Goal: Information Seeking & Learning: Compare options

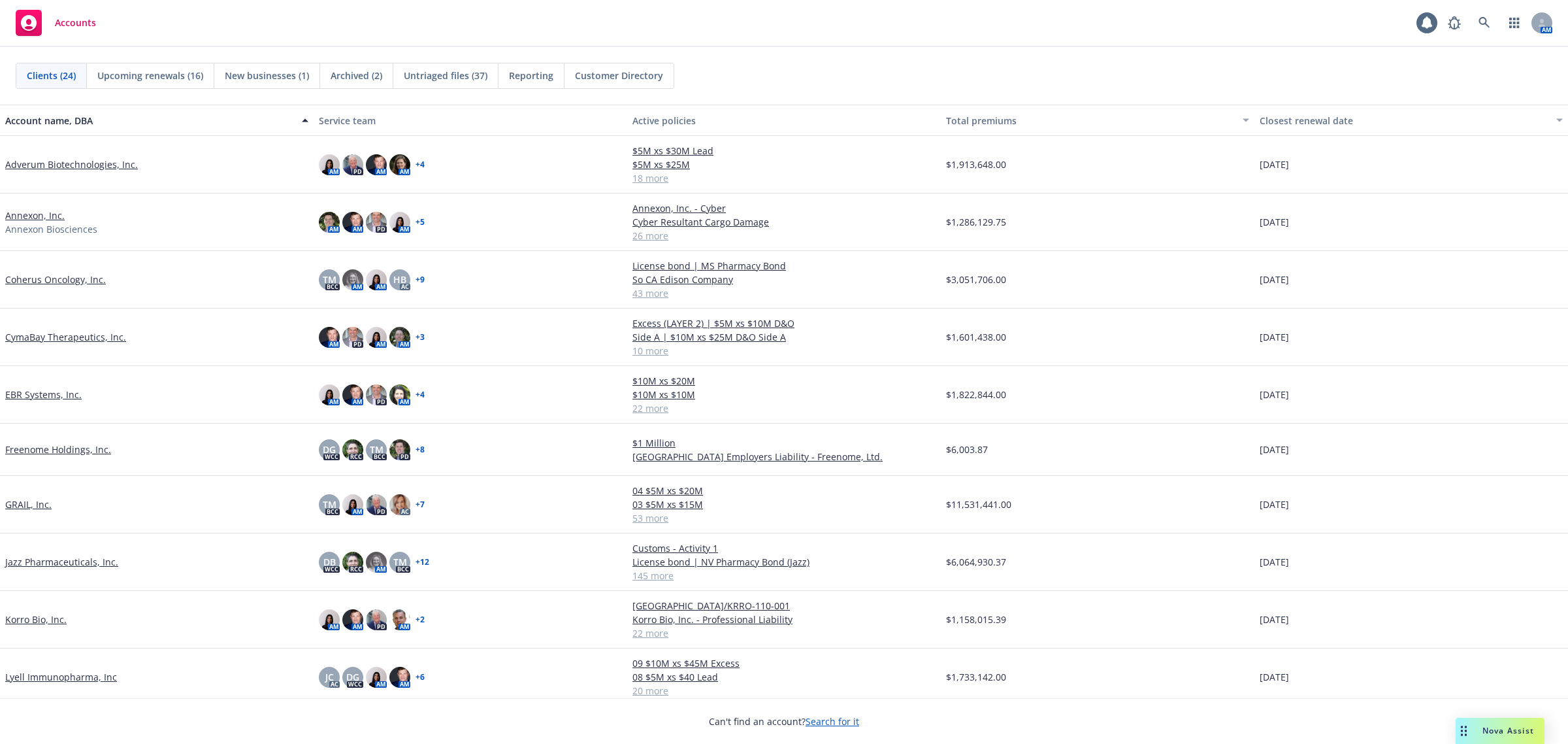
click at [253, 80] on span "New businesses (1)" at bounding box center [267, 76] width 84 height 14
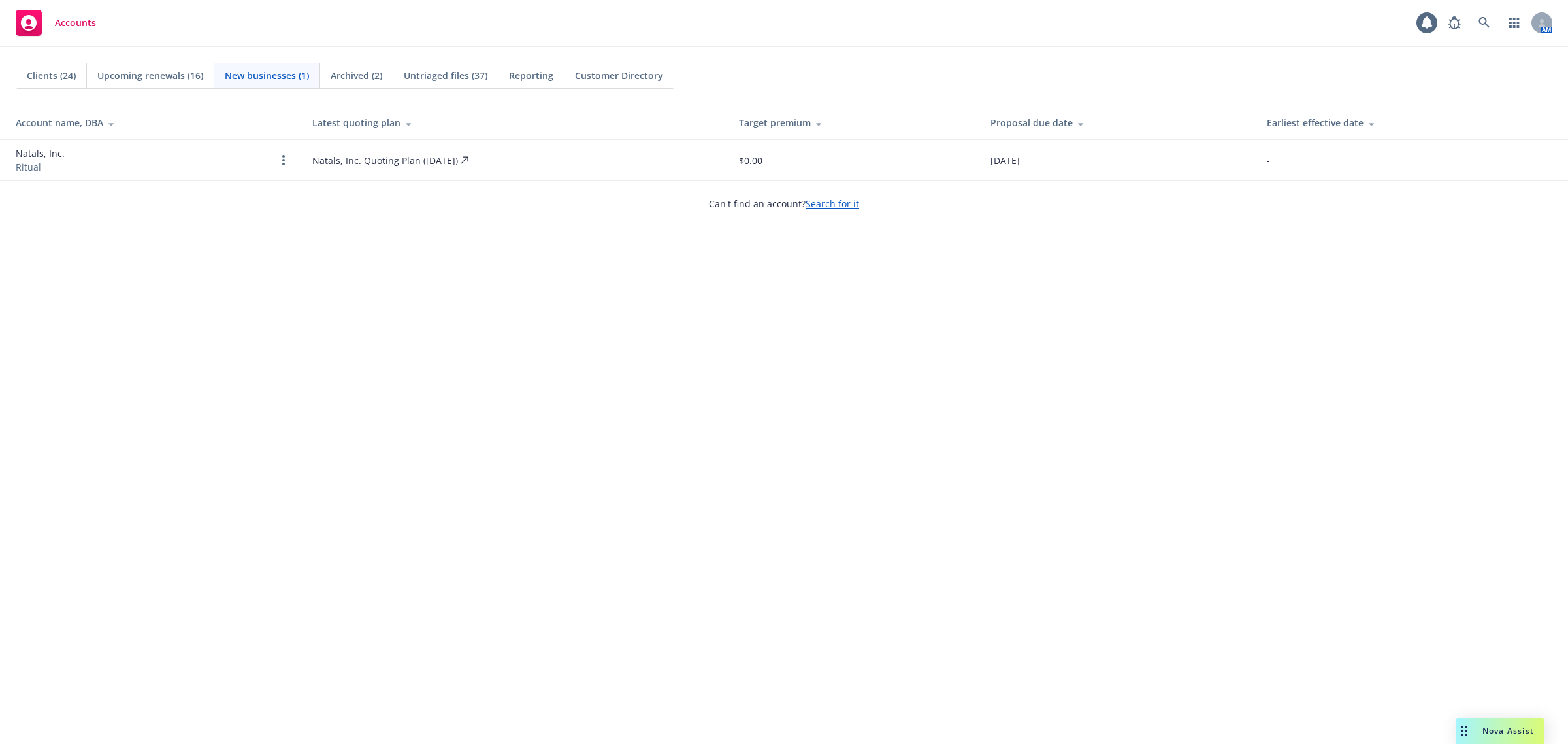
click at [170, 80] on span "Upcoming renewals (16)" at bounding box center [151, 76] width 106 height 14
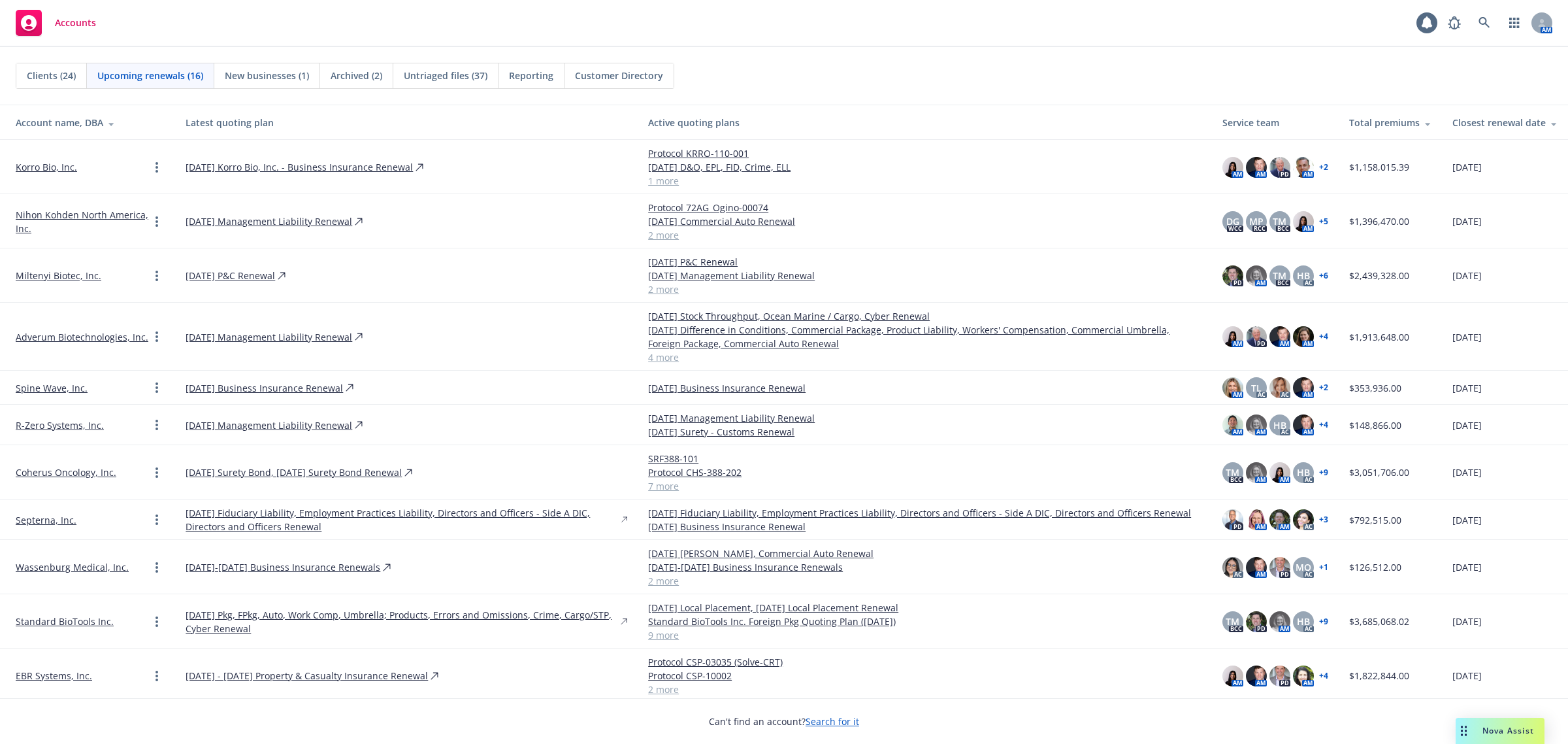
click at [24, 80] on div "Clients (24)" at bounding box center [51, 76] width 71 height 25
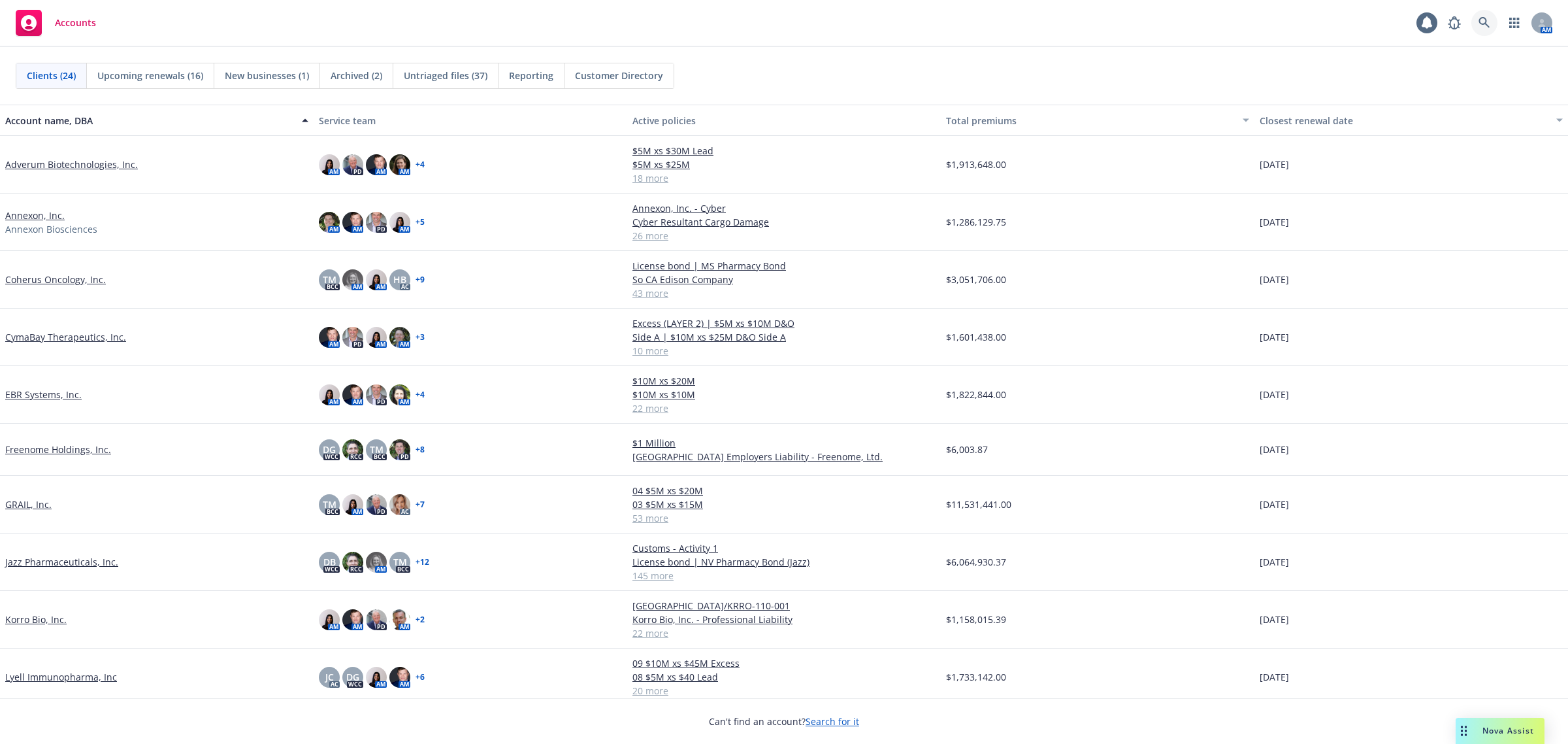
click at [1484, 14] on link at bounding box center [1484, 23] width 26 height 26
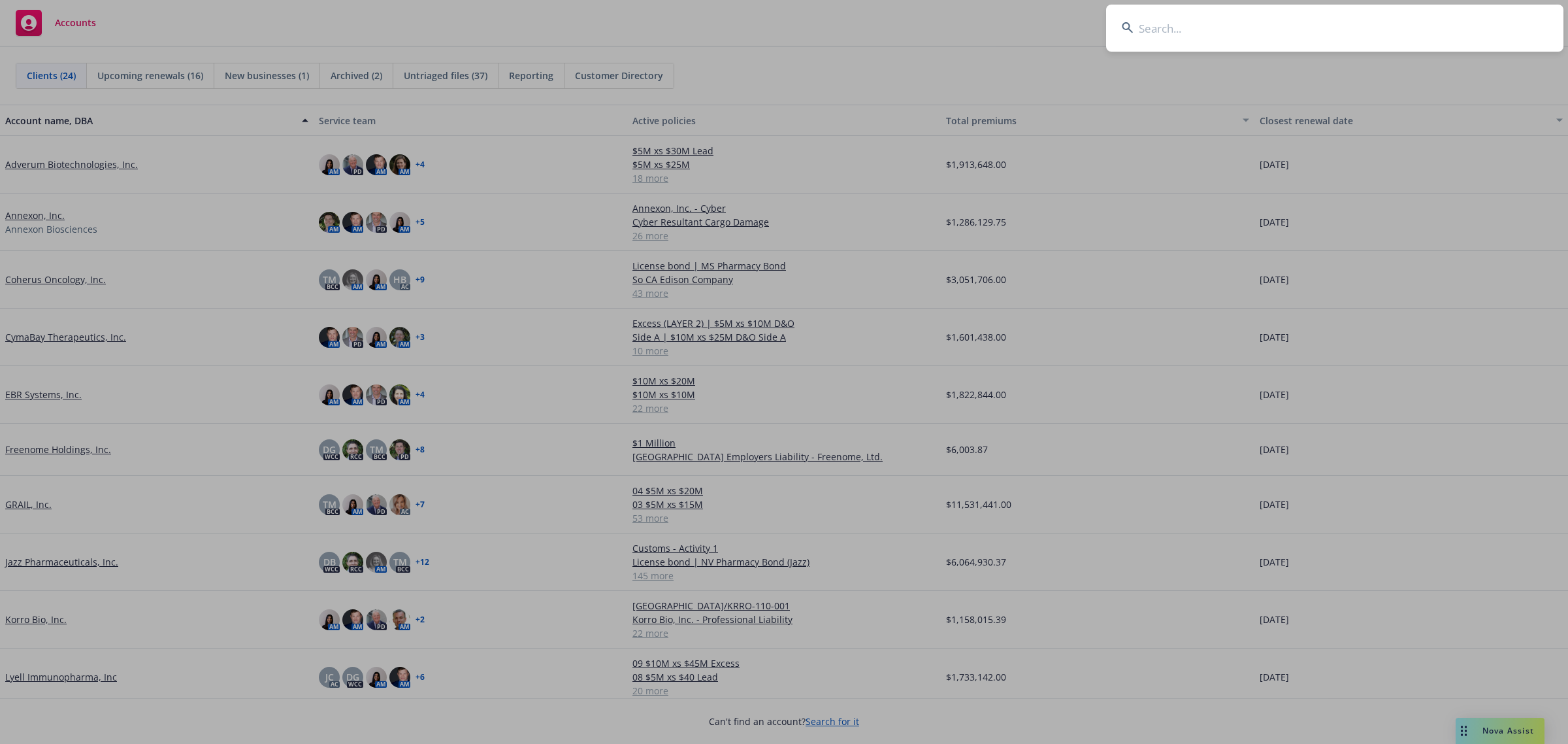
click at [1196, 36] on input at bounding box center [1335, 28] width 457 height 47
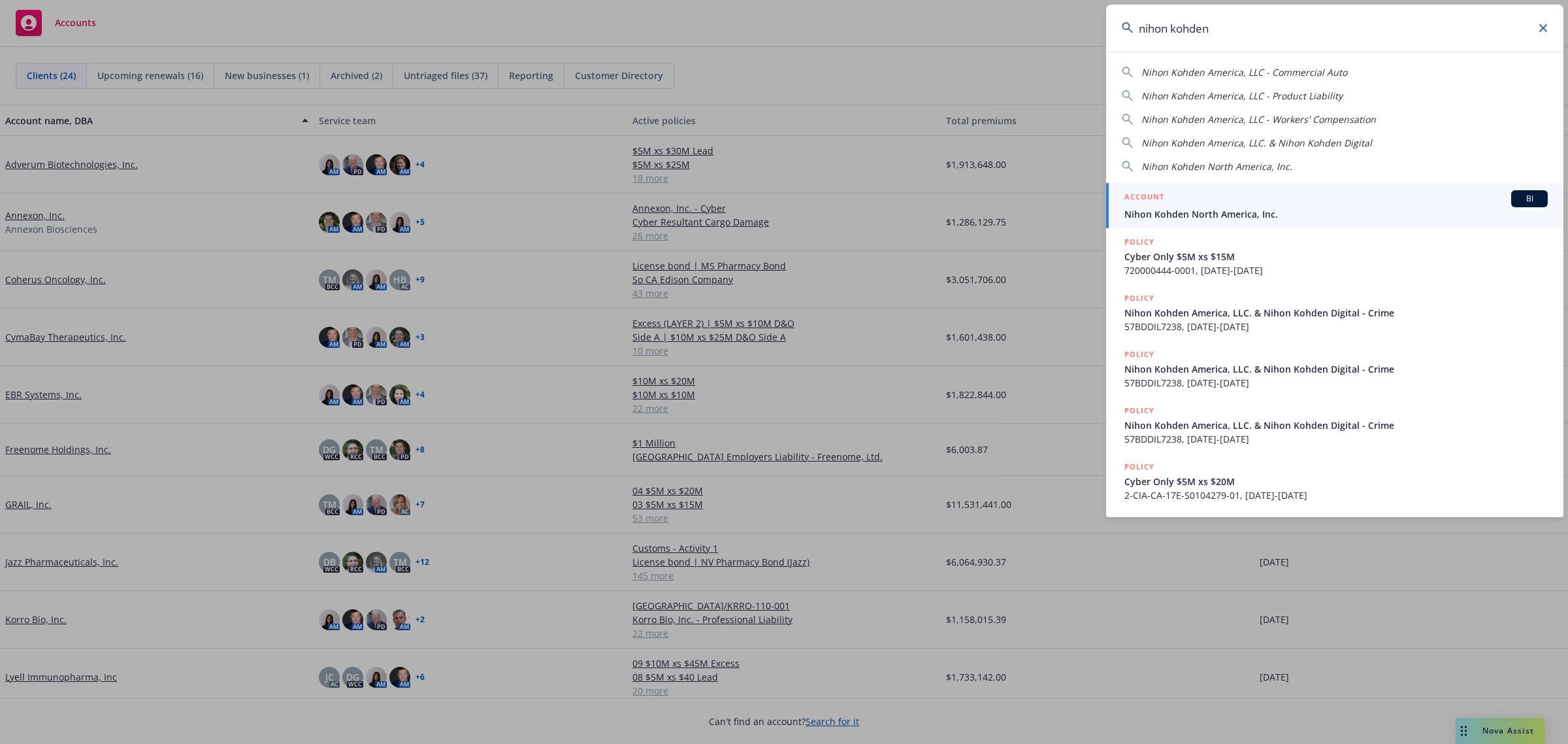
type input "nihon kohden"
click at [1294, 211] on span "Nihon Kohden North America, Inc." at bounding box center [1336, 214] width 423 height 14
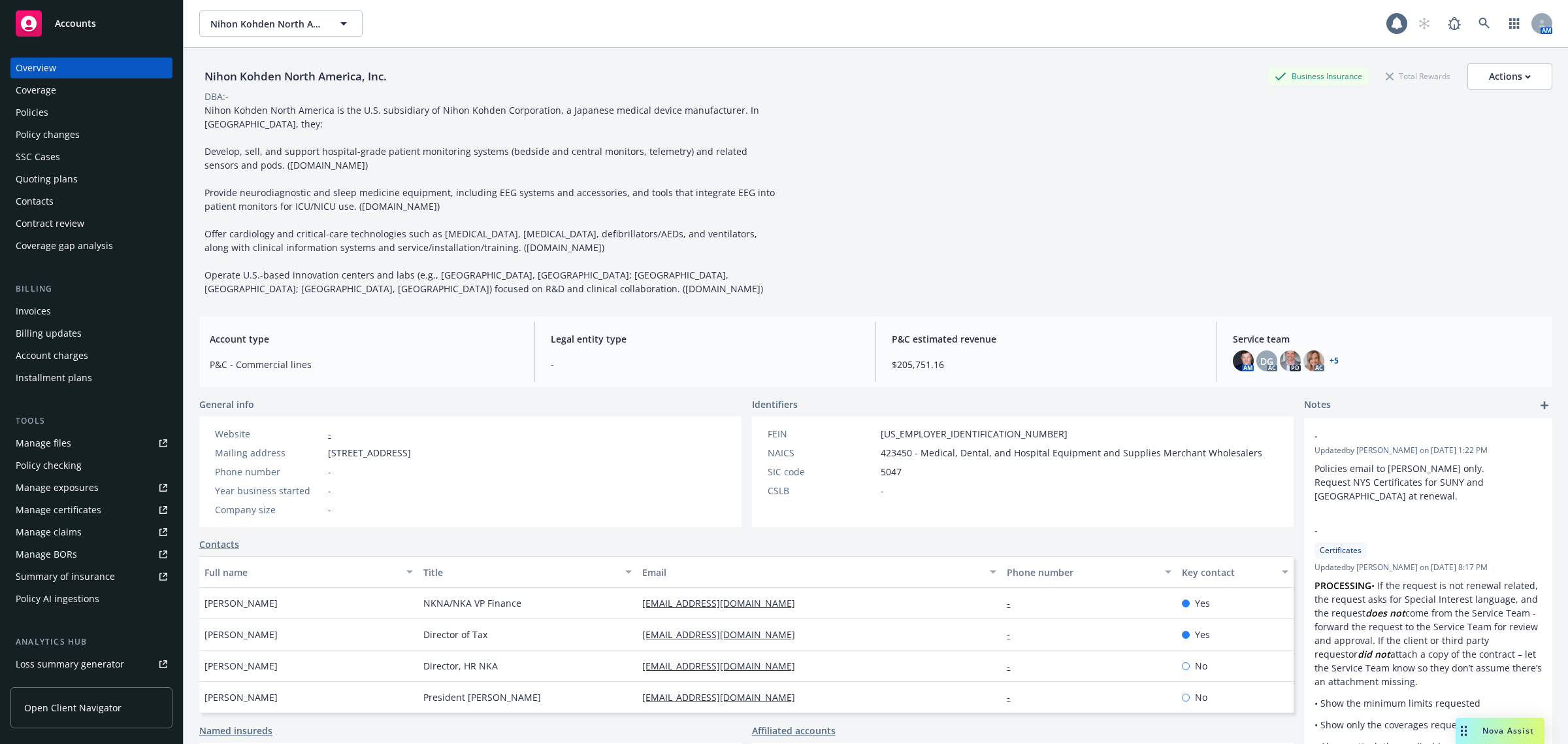
click at [54, 175] on div "Quoting plans" at bounding box center [46, 179] width 62 height 21
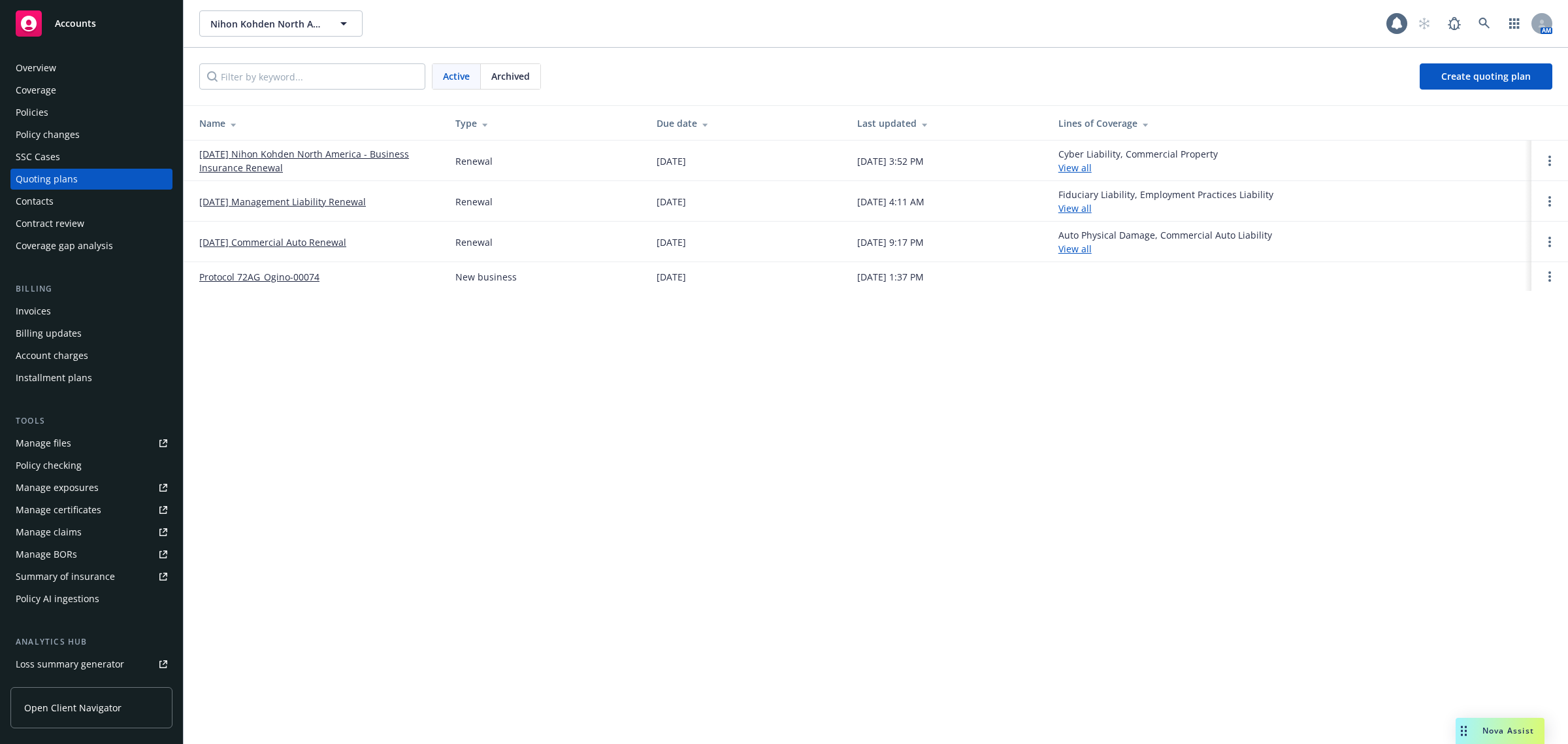
click at [266, 160] on link "[DATE] Nihon Kohden North America - Business Insurance Renewal" at bounding box center [317, 161] width 235 height 28
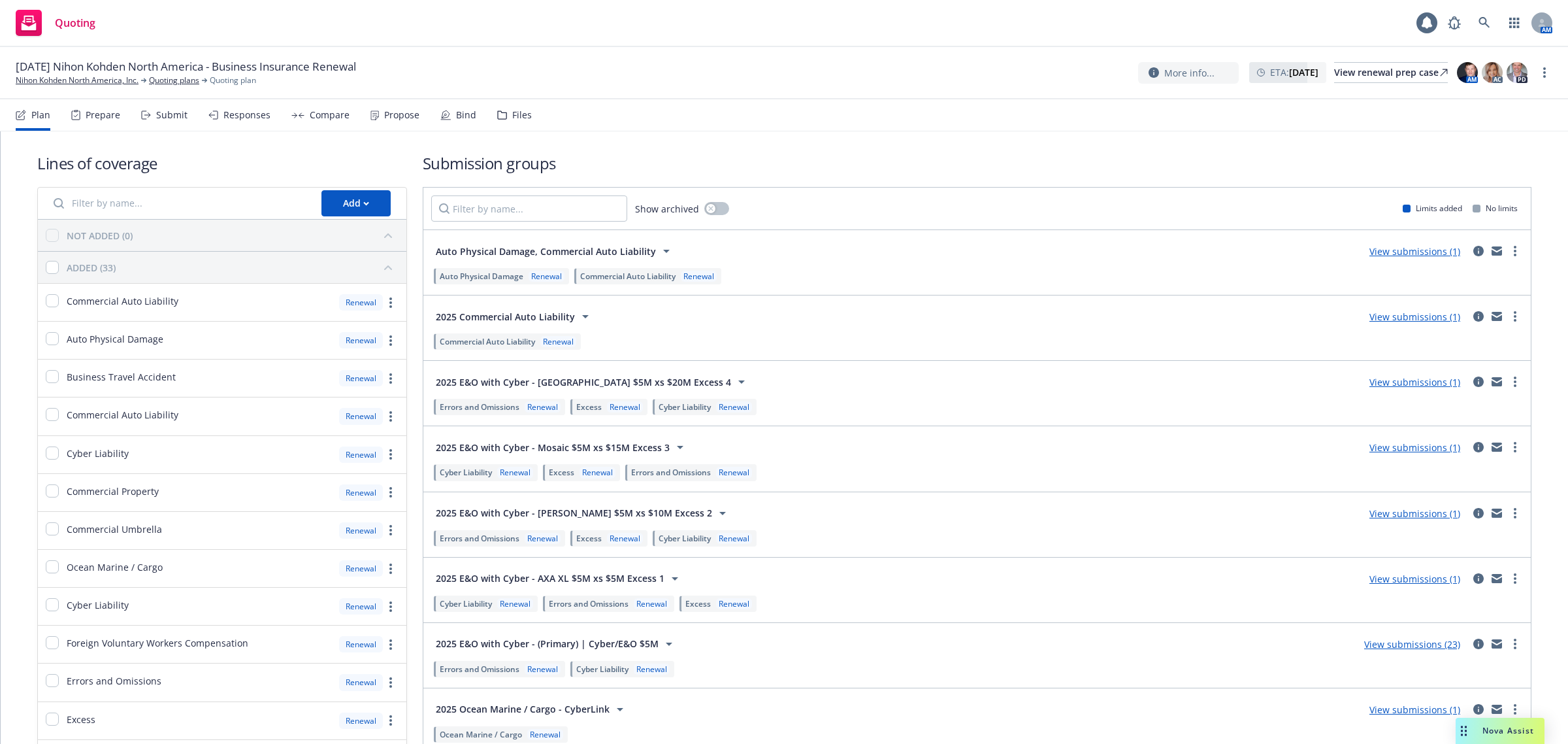
click at [345, 112] on div "Plan Prepare Submit Responses Compare Propose Bind Files" at bounding box center [274, 115] width 517 height 31
click at [331, 119] on div "Compare" at bounding box center [330, 115] width 40 height 10
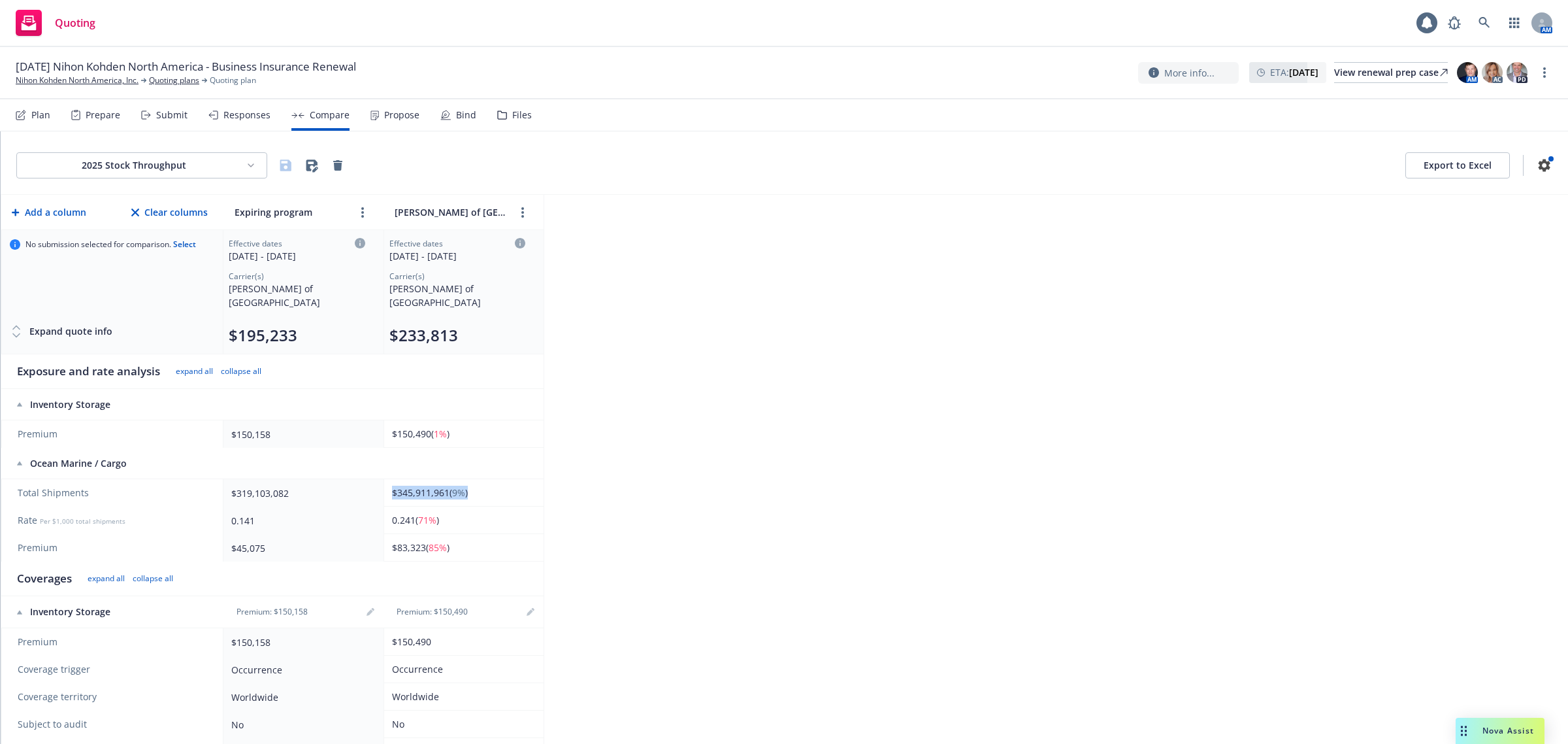
drag, startPoint x: 394, startPoint y: 482, endPoint x: 524, endPoint y: 483, distance: 130.0
click at [524, 485] on div "$345,911,961 ( 9% )" at bounding box center [461, 492] width 139 height 14
click at [706, 455] on div "2025 Stock Throughput Export to Excel Add a column Clear columns Expiring progr…" at bounding box center [784, 437] width 1567 height 612
drag, startPoint x: 396, startPoint y: 484, endPoint x: 483, endPoint y: 484, distance: 87.0
click at [483, 485] on div "$345,911,961 ( 9% )" at bounding box center [461, 492] width 139 height 14
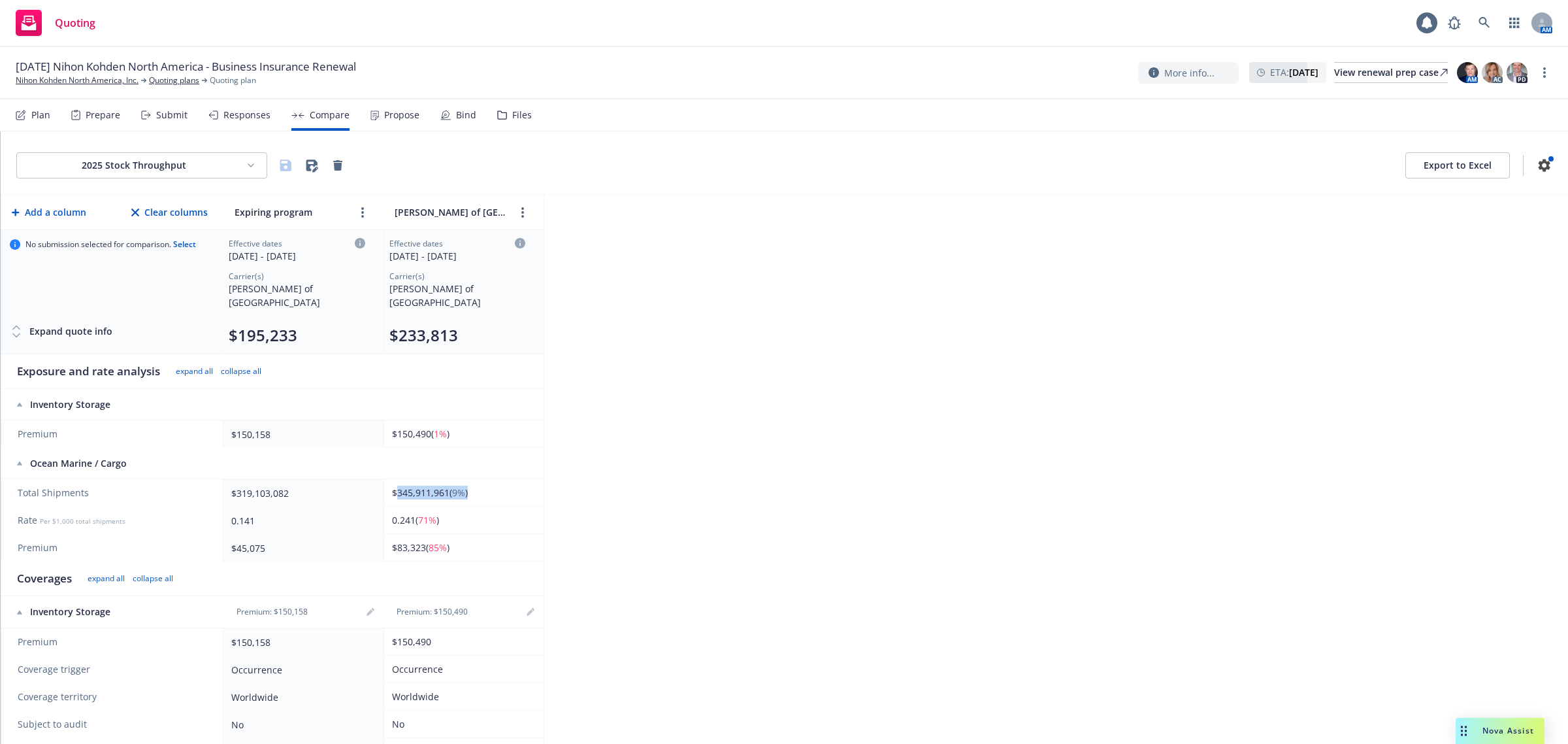
click at [540, 485] on td "$345,911,961 ( 9% )" at bounding box center [463, 493] width 160 height 28
drag, startPoint x: 474, startPoint y: 500, endPoint x: 386, endPoint y: 509, distance: 88.5
click at [386, 509] on td "0.241 ( 71% )" at bounding box center [463, 520] width 160 height 28
click at [824, 423] on div "2025 Stock Throughput Export to Excel Add a column Clear columns Expiring progr…" at bounding box center [784, 437] width 1567 height 612
drag, startPoint x: 389, startPoint y: 538, endPoint x: 544, endPoint y: 538, distance: 155.0
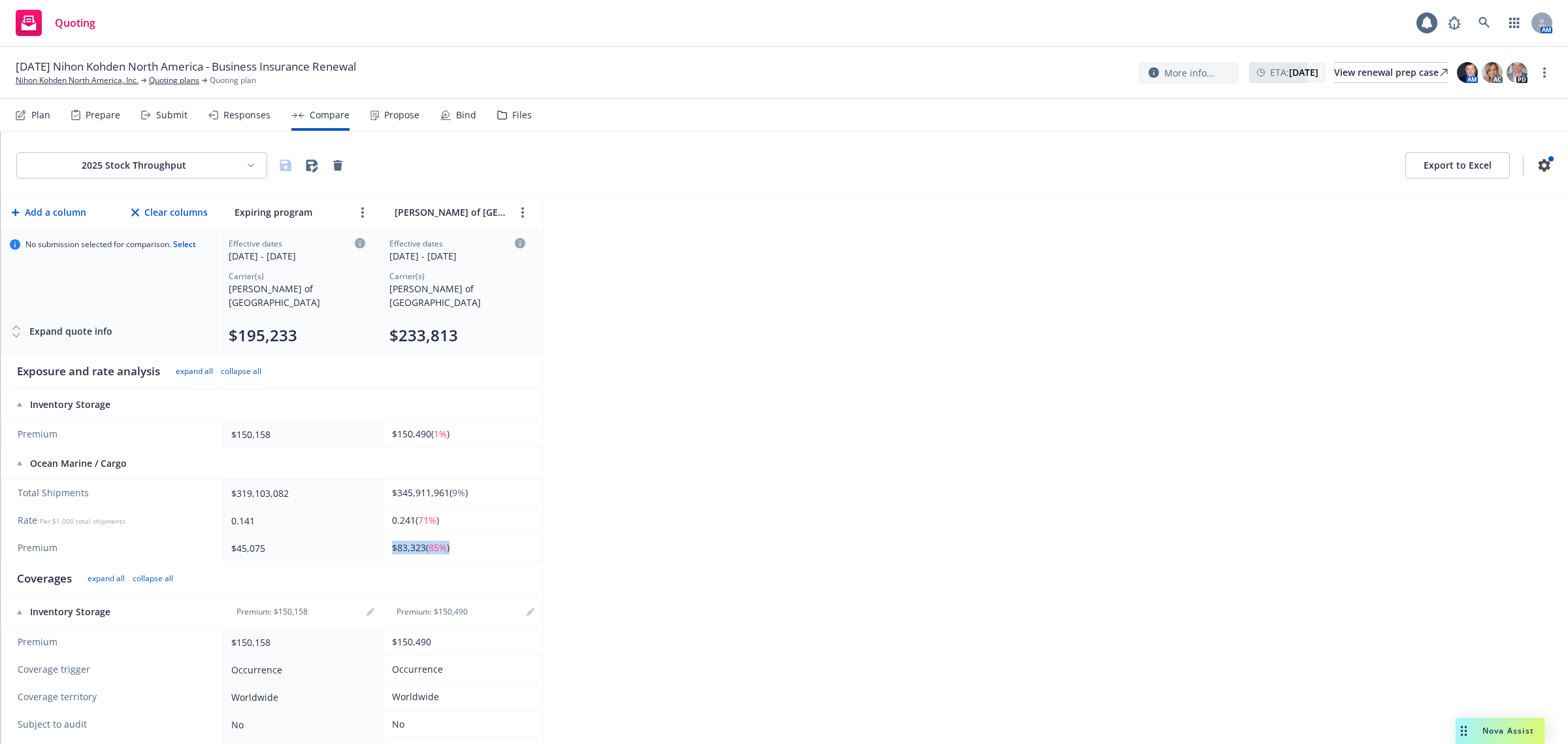
click at [799, 472] on div "2025 Stock Throughput Export to Excel Add a column Clear columns Expiring progr…" at bounding box center [784, 437] width 1567 height 612
drag, startPoint x: 389, startPoint y: 533, endPoint x: 479, endPoint y: 536, distance: 90.0
click at [479, 536] on td "$83,323 ( 85% )" at bounding box center [463, 548] width 160 height 28
click at [636, 511] on div "2025 Stock Throughput Export to Excel Add a column Clear columns Expiring progr…" at bounding box center [784, 437] width 1567 height 612
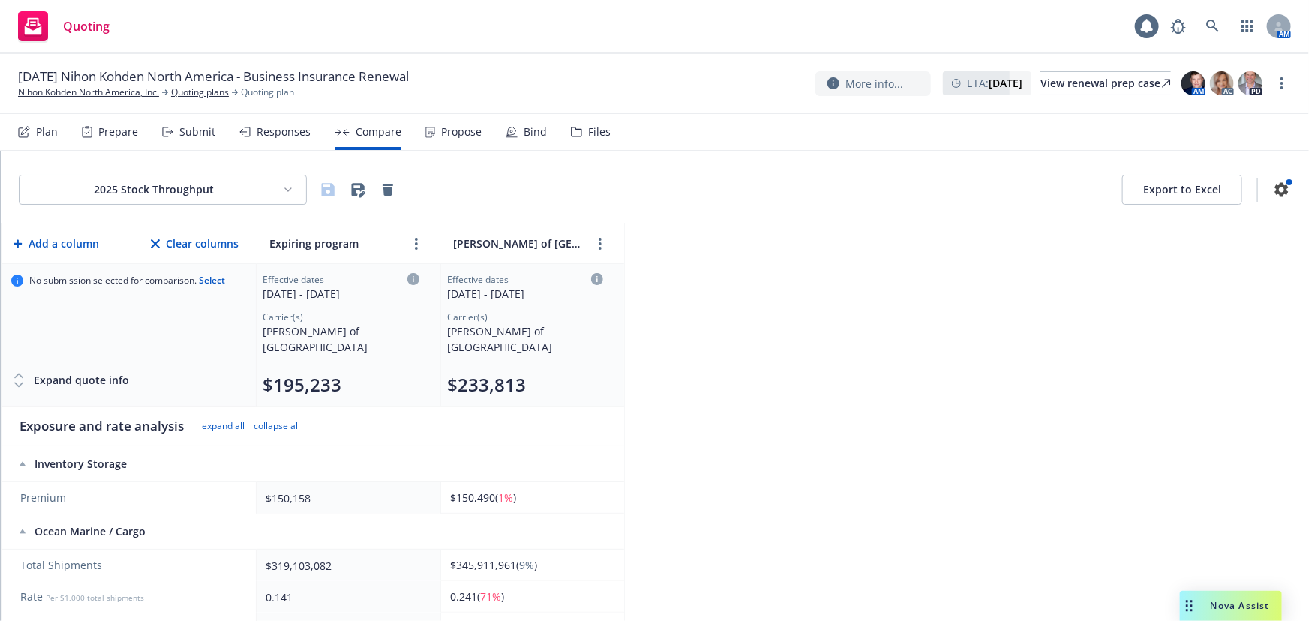
scroll to position [412, 0]
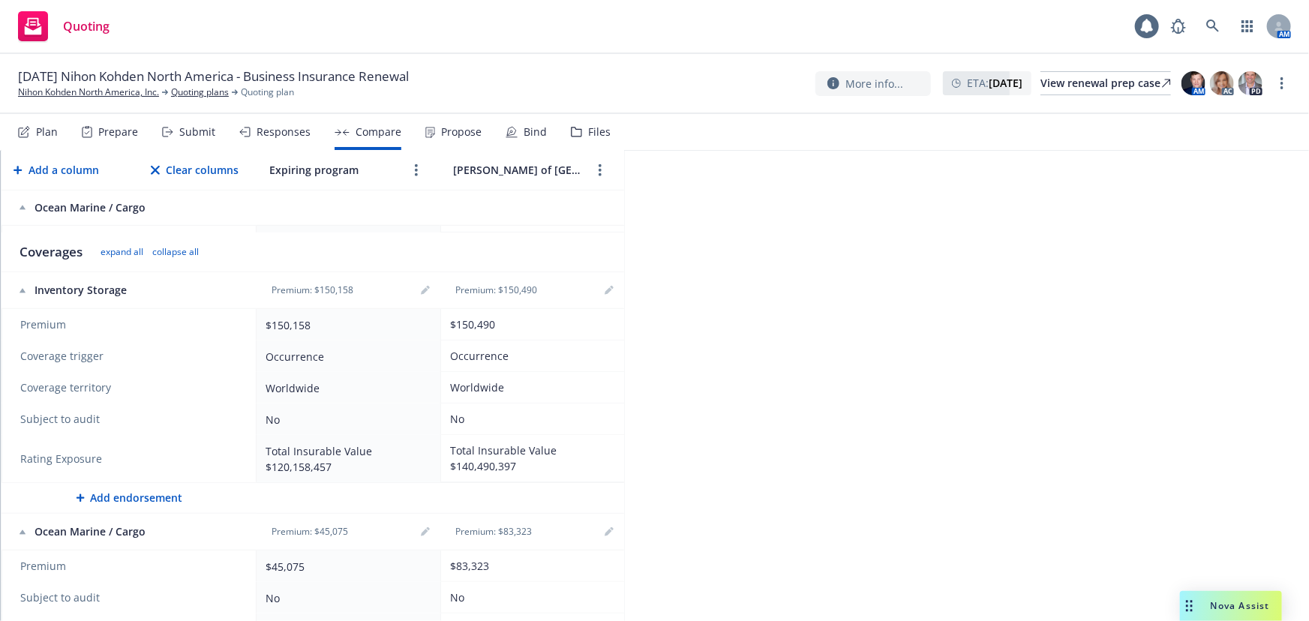
drag, startPoint x: 527, startPoint y: 523, endPoint x: 488, endPoint y: 523, distance: 39.0
click at [488, 523] on div "Premium: $83,323" at bounding box center [532, 532] width 172 height 18
click at [792, 484] on div "2025 Stock Throughput Export to Excel Add a column Clear columns Expiring progr…" at bounding box center [655, 386] width 1308 height 470
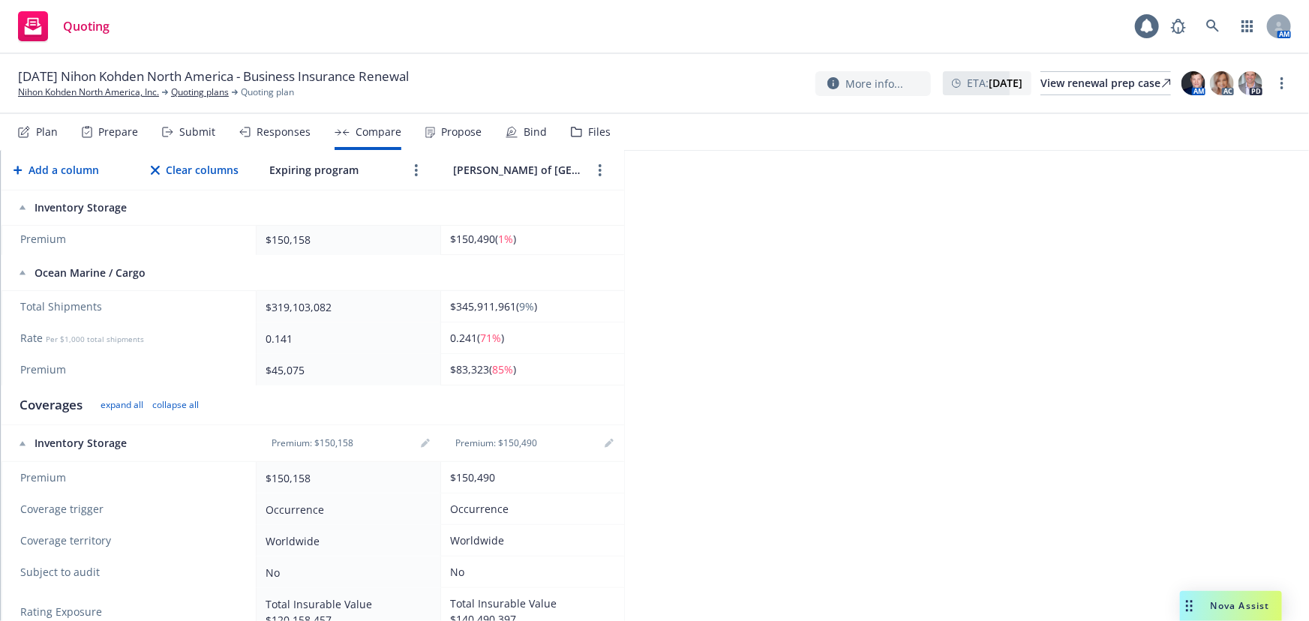
scroll to position [261, 0]
drag, startPoint x: 452, startPoint y: 356, endPoint x: 536, endPoint y: 359, distance: 84.1
click at [536, 359] on td "$83,323 ( 85% )" at bounding box center [532, 368] width 184 height 32
drag, startPoint x: 528, startPoint y: 352, endPoint x: 451, endPoint y: 354, distance: 77.3
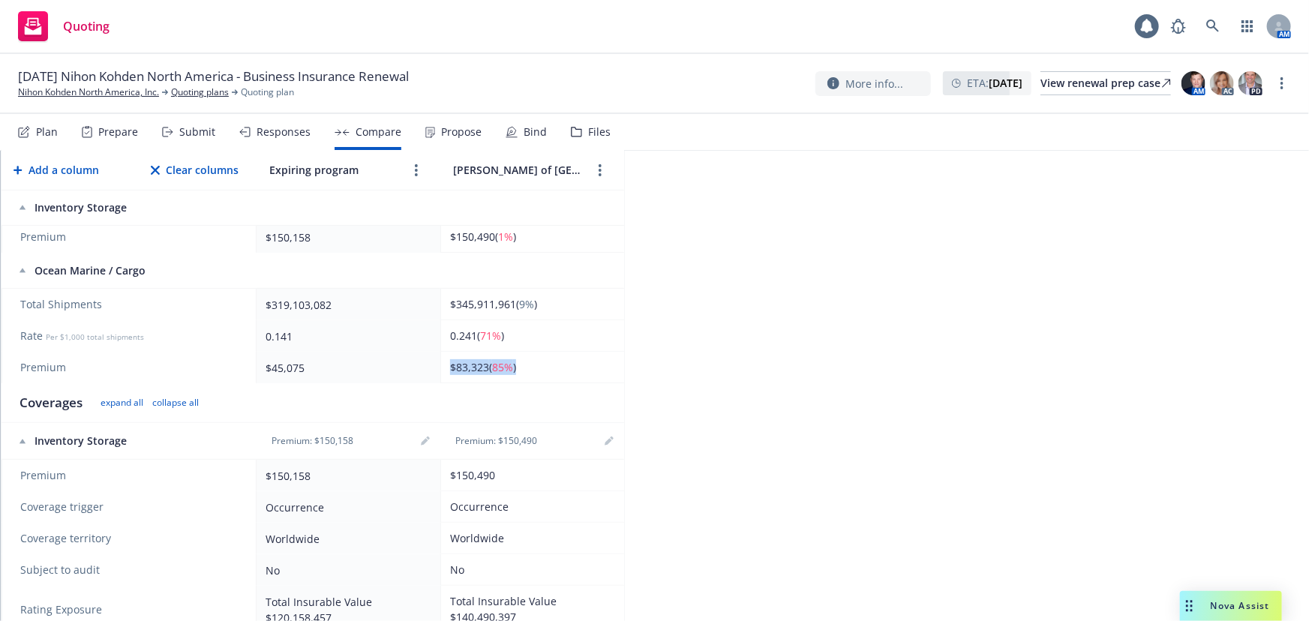
click at [451, 359] on div "$83,323 ( 85% )" at bounding box center [529, 367] width 159 height 16
click at [451, 360] on span "$83,323 ( 85% )" at bounding box center [483, 367] width 66 height 14
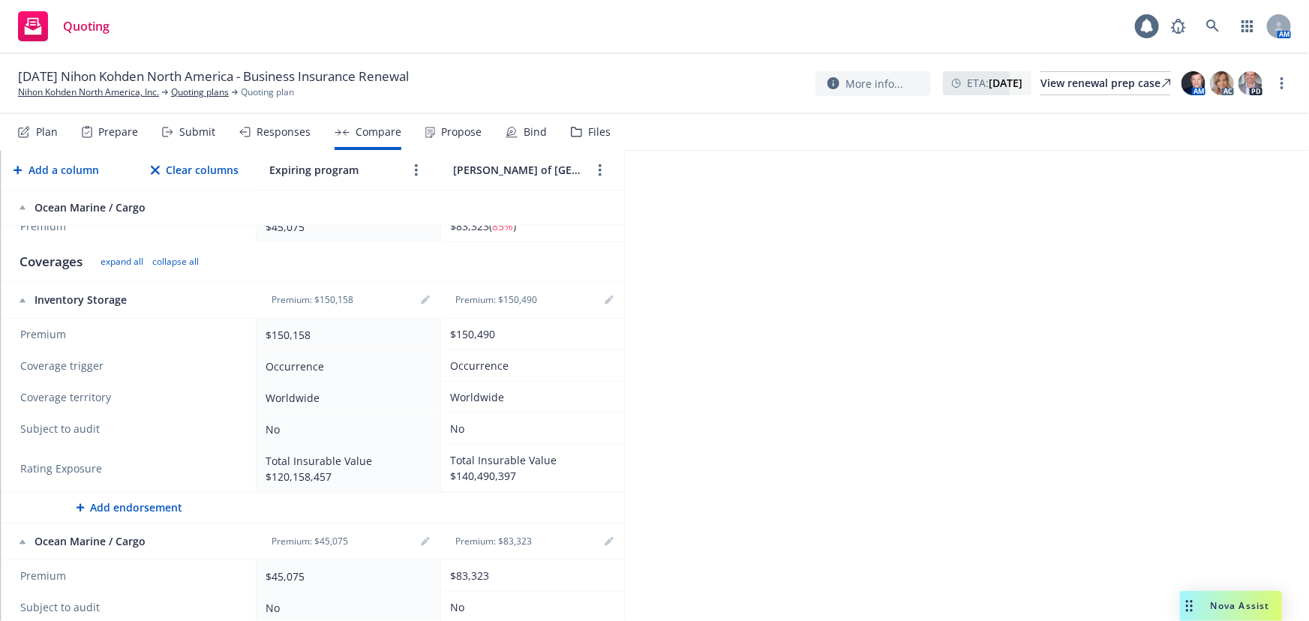
scroll to position [0, 0]
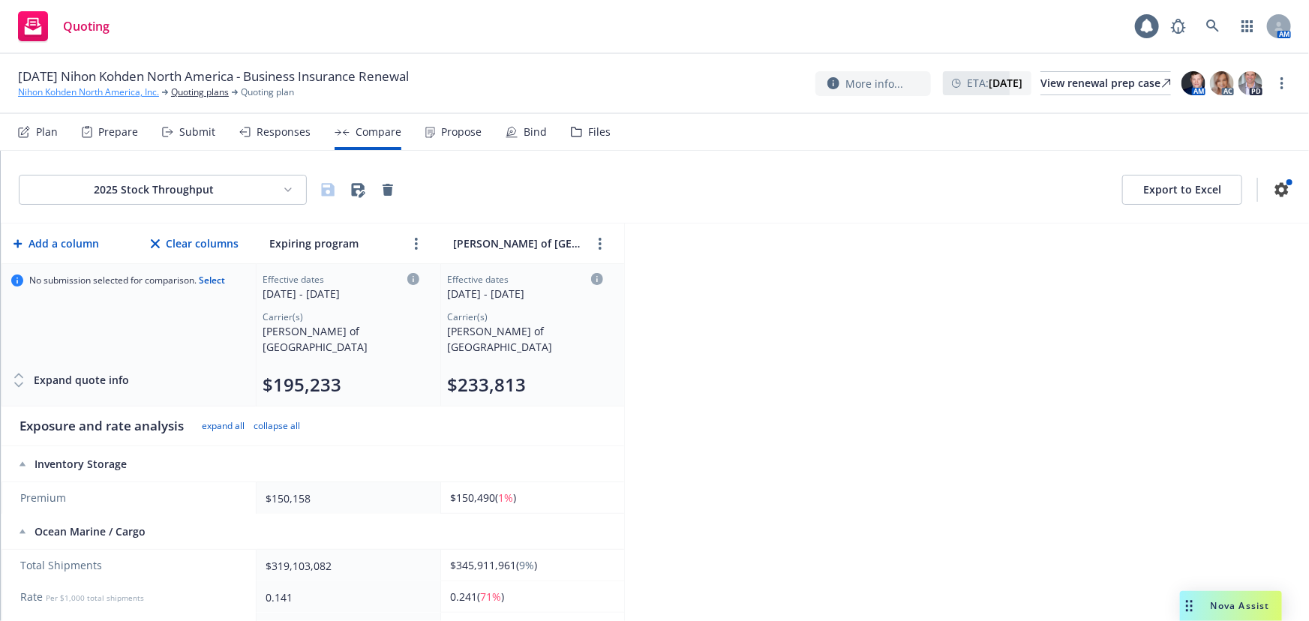
click at [143, 91] on link "Nihon Kohden North America, Inc." at bounding box center [88, 93] width 141 height 14
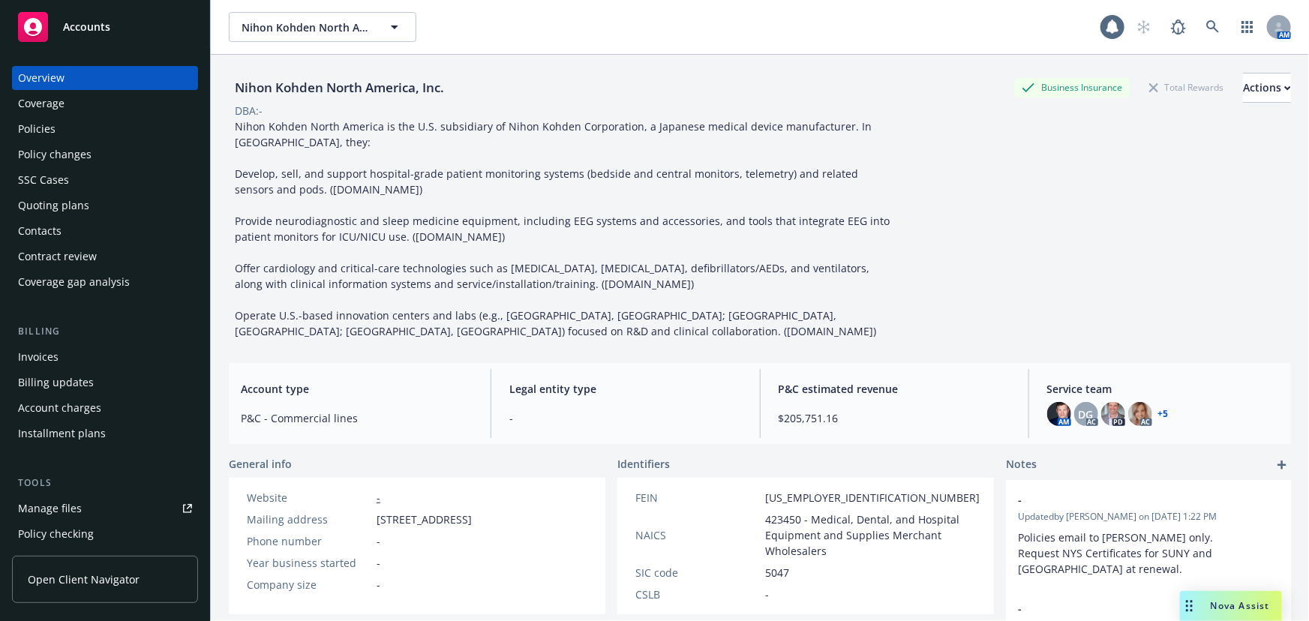
click at [833, 125] on span "Nihon Kohden North America is the U.S. subsidiary of Nihon Kohden Corporation, …" at bounding box center [564, 228] width 658 height 219
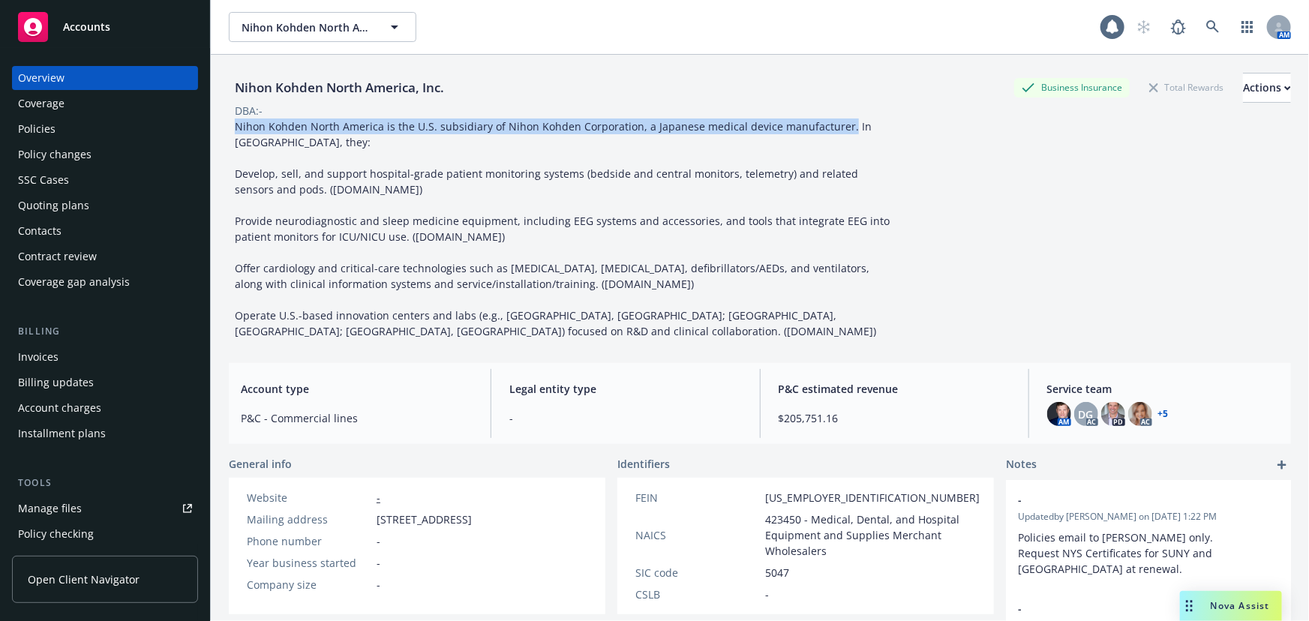
drag, startPoint x: 837, startPoint y: 125, endPoint x: 222, endPoint y: 127, distance: 615.0
click at [222, 127] on div "Nihon Kohden North America, Inc. Business Insurance Total Rewards Actions DBA: …" at bounding box center [760, 365] width 1098 height 621
copy span "Nihon Kohden North America is the U.S. subsidiary of Nihon Kohden Corporation, …"
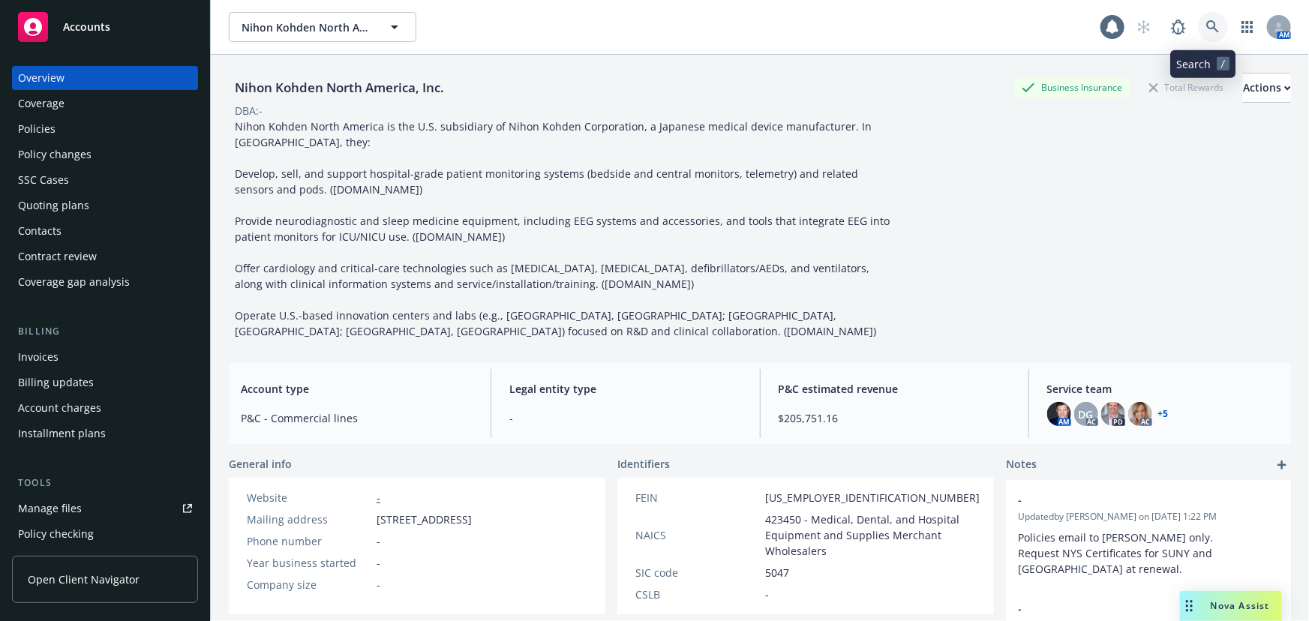
click at [1209, 25] on icon at bounding box center [1213, 27] width 14 height 14
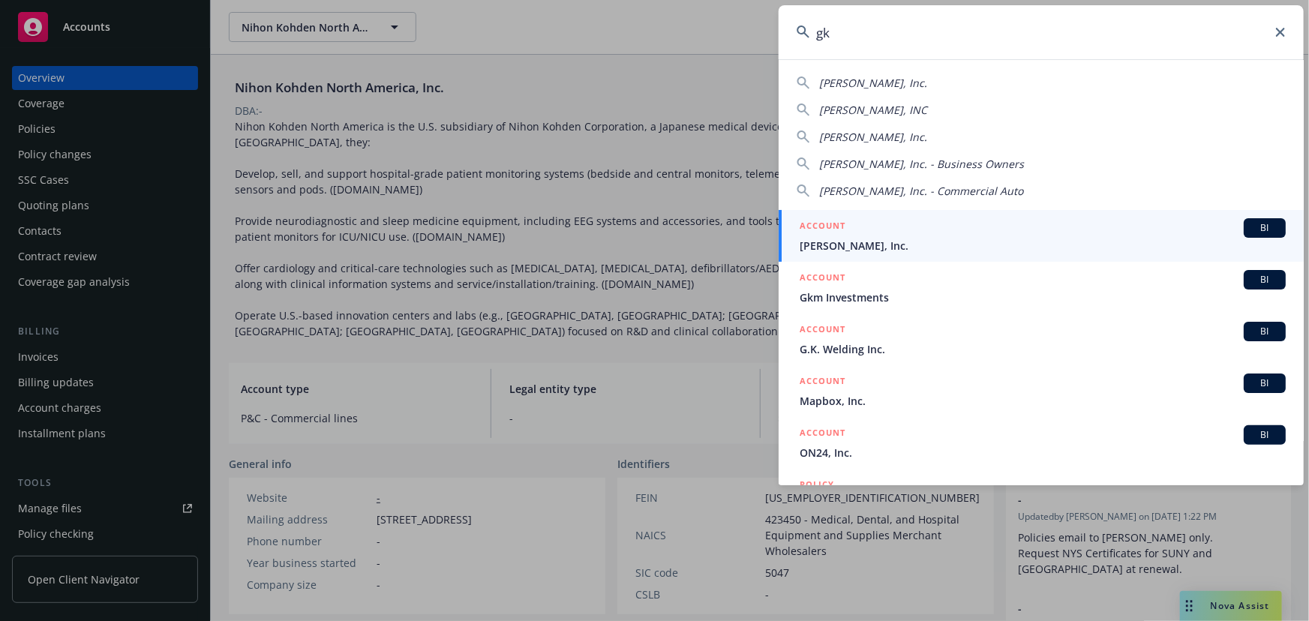
type input "g"
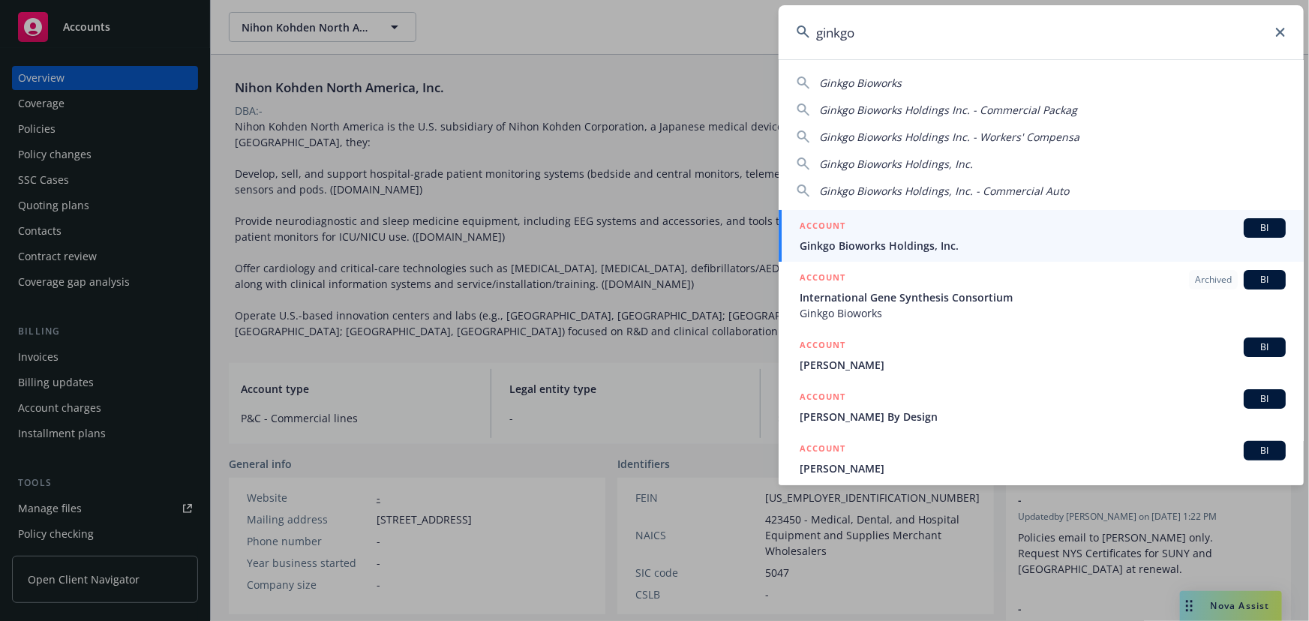
type input "ginkgo"
click at [1020, 248] on span "Ginkgo Bioworks Holdings, Inc." at bounding box center [1043, 246] width 486 height 16
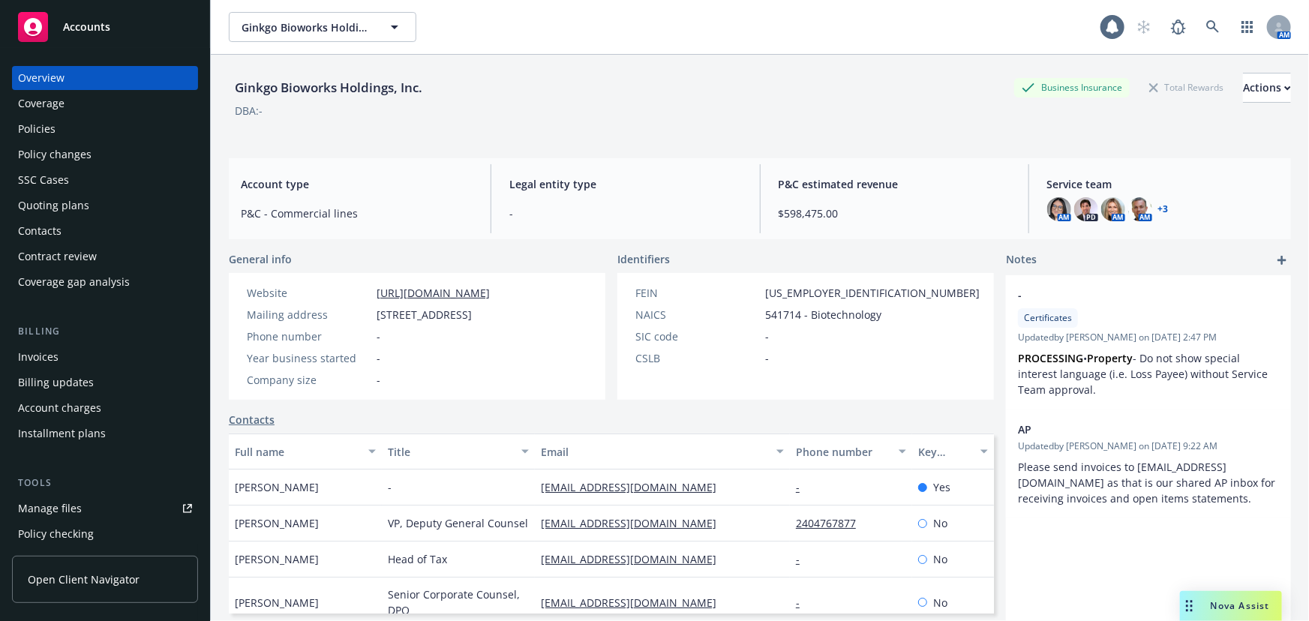
click at [96, 132] on div "Policies" at bounding box center [105, 129] width 174 height 24
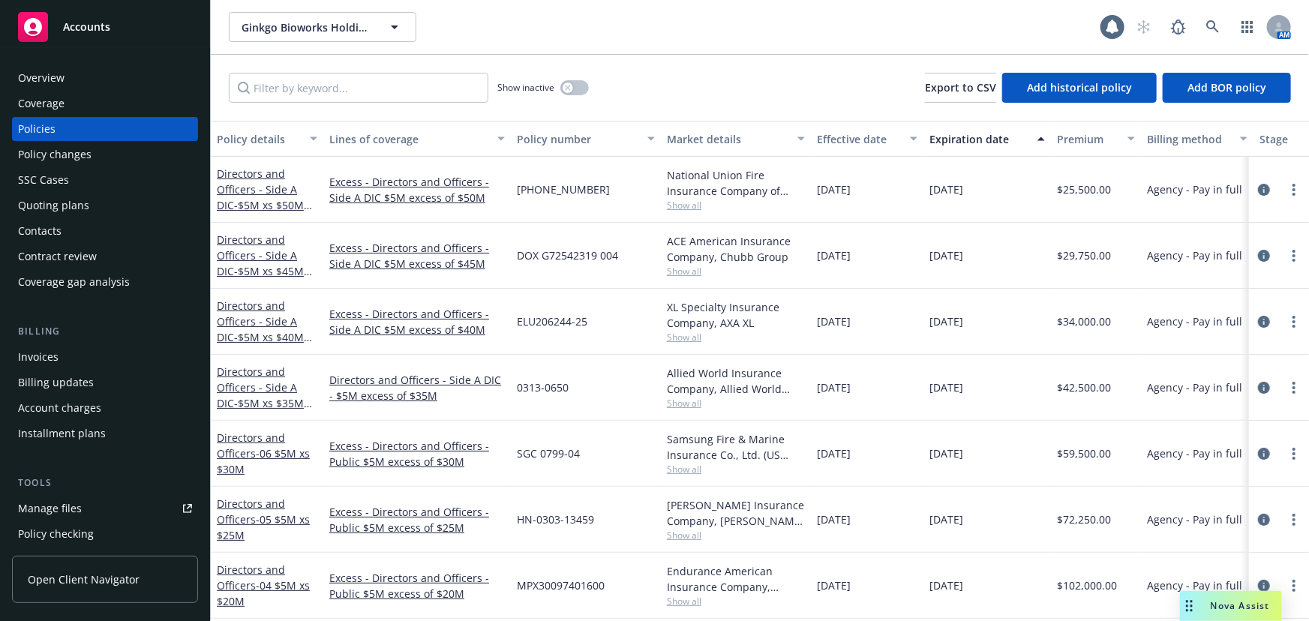
click at [44, 71] on div "Overview" at bounding box center [41, 78] width 47 height 24
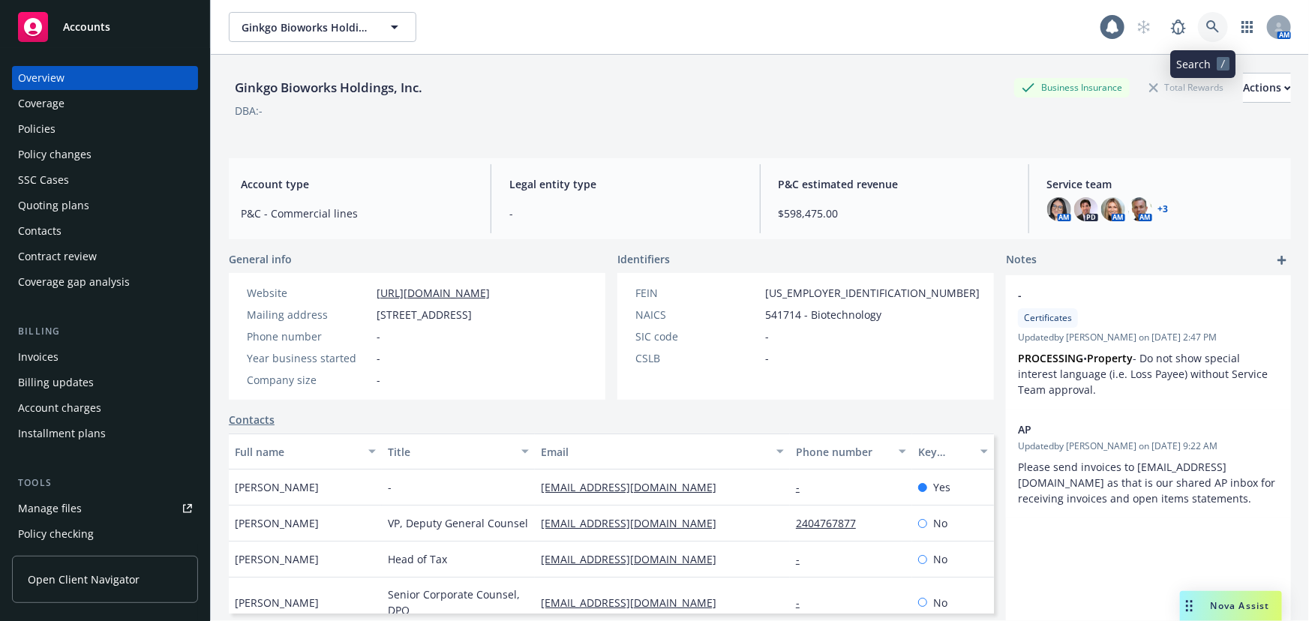
click at [1206, 23] on icon at bounding box center [1213, 27] width 14 height 14
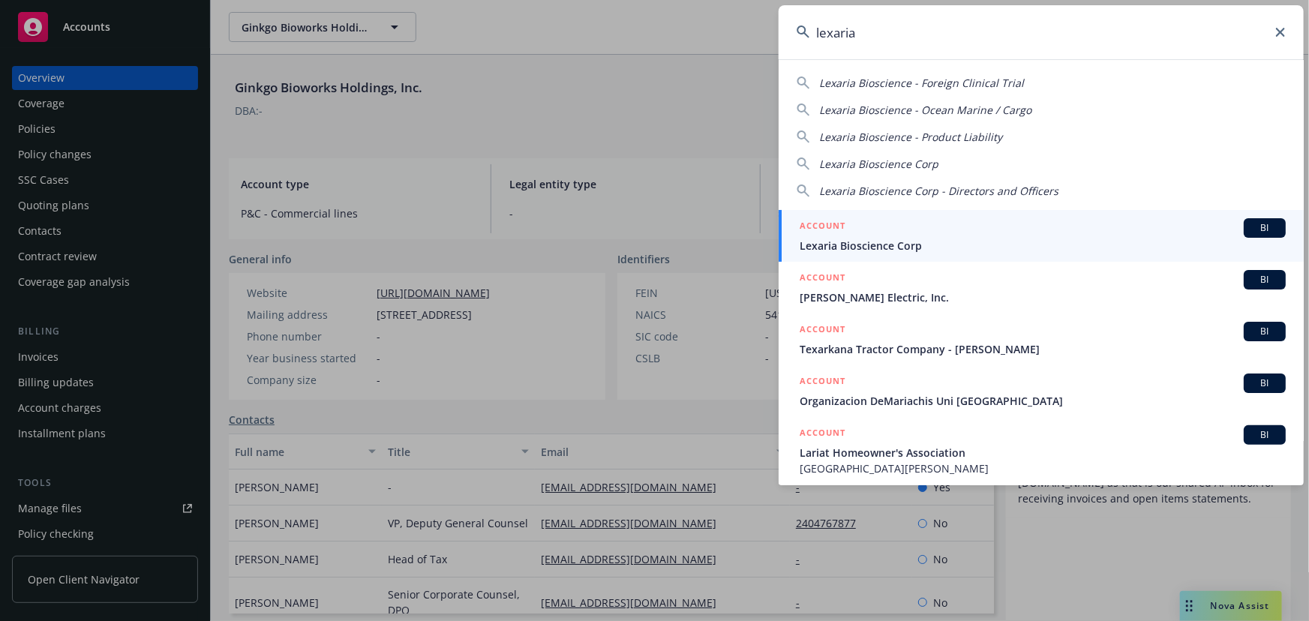
type input "lexaria"
click at [930, 225] on div "ACCOUNT BI" at bounding box center [1043, 228] width 486 height 20
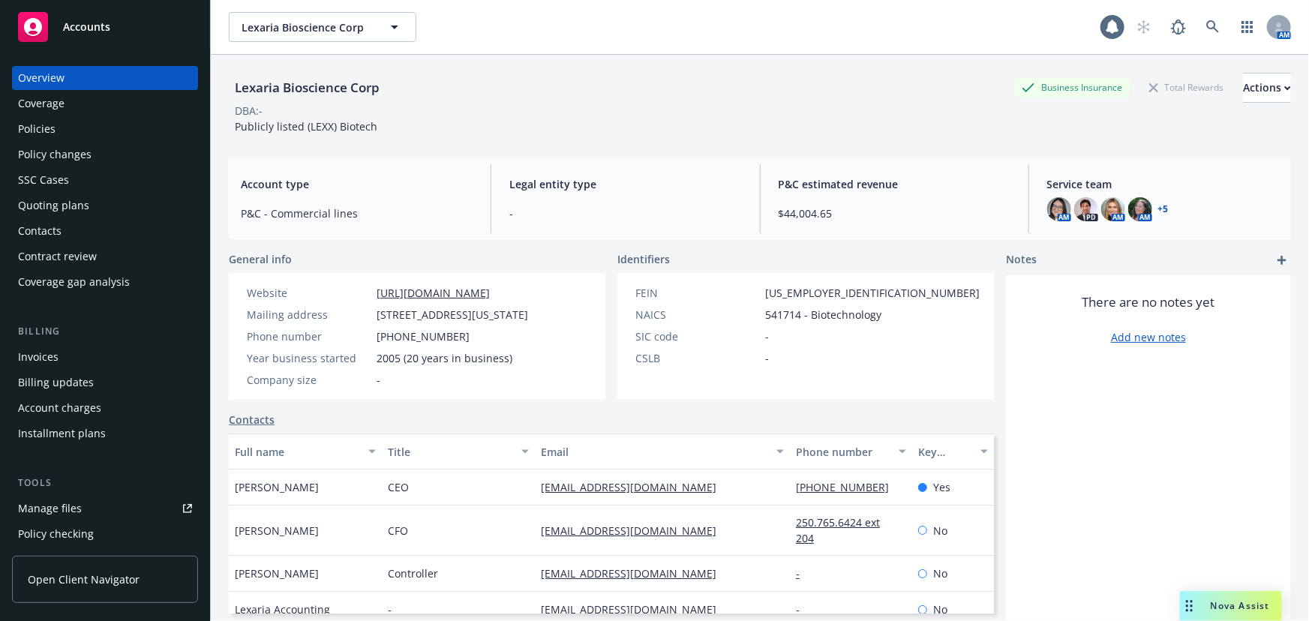
click at [67, 128] on div "Policies" at bounding box center [105, 129] width 174 height 24
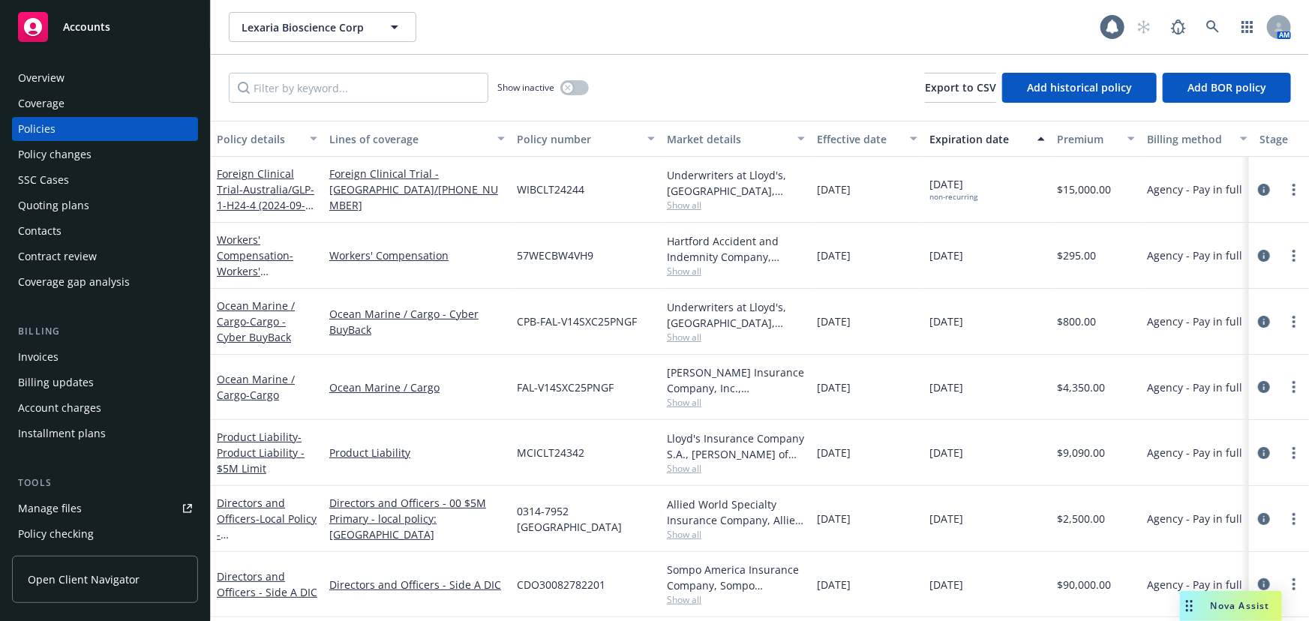
click at [48, 81] on div "Overview" at bounding box center [41, 78] width 47 height 24
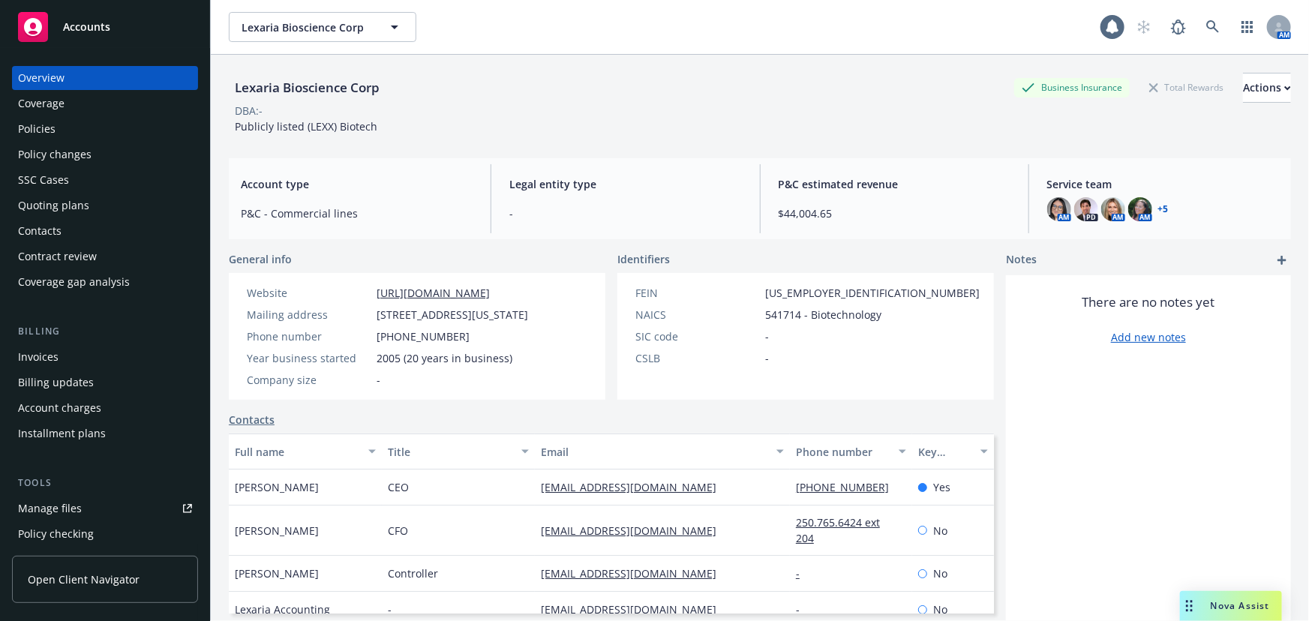
click at [490, 293] on link "https://lexariabioscience.com/" at bounding box center [433, 293] width 113 height 14
click at [89, 123] on div "Policies" at bounding box center [105, 129] width 174 height 24
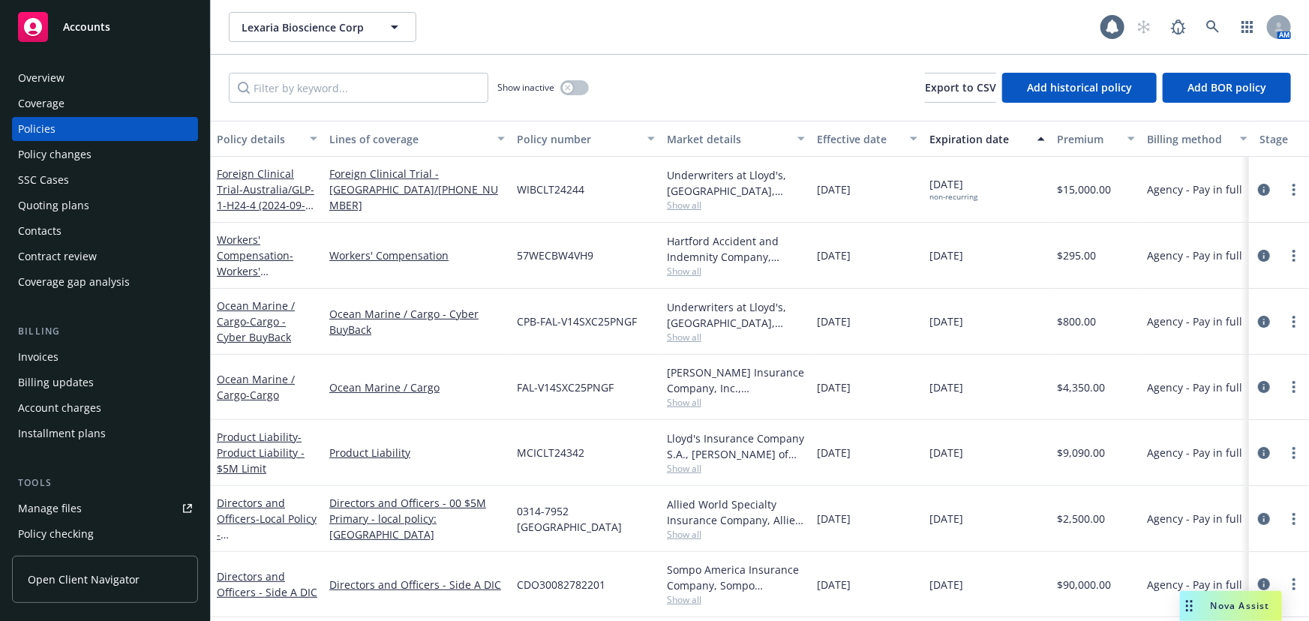
click at [50, 128] on div "Policies" at bounding box center [37, 129] width 38 height 24
click at [46, 79] on div "Overview" at bounding box center [41, 78] width 47 height 24
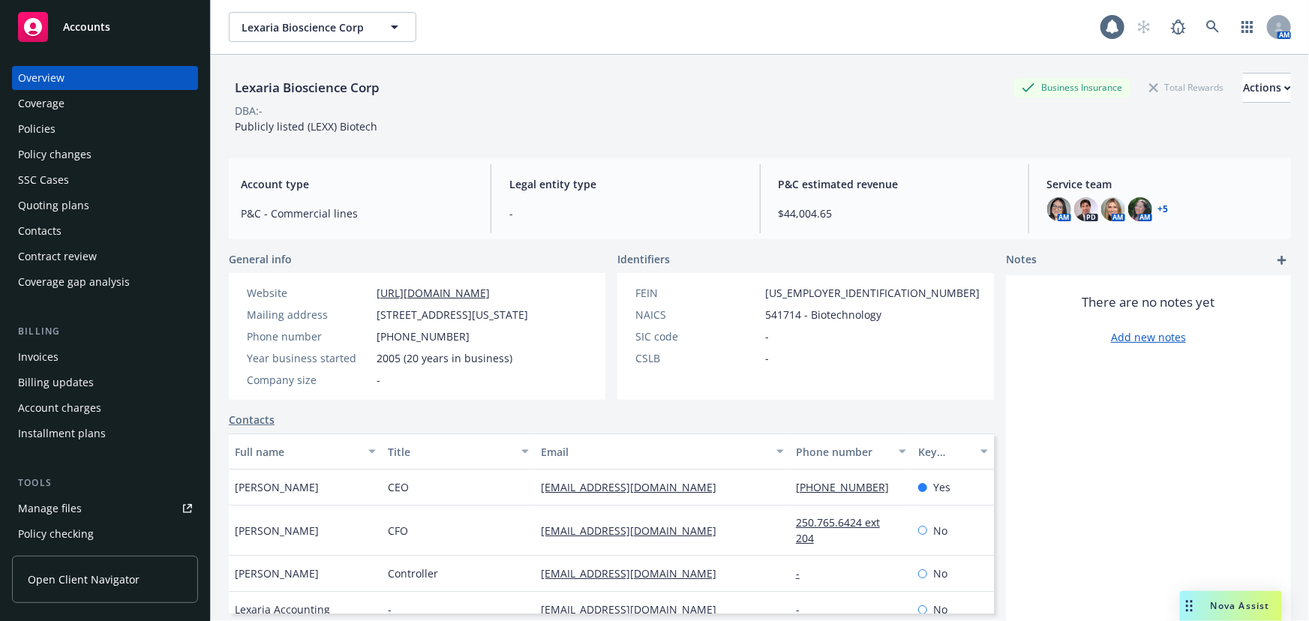
click at [30, 131] on div "Policies" at bounding box center [37, 129] width 38 height 24
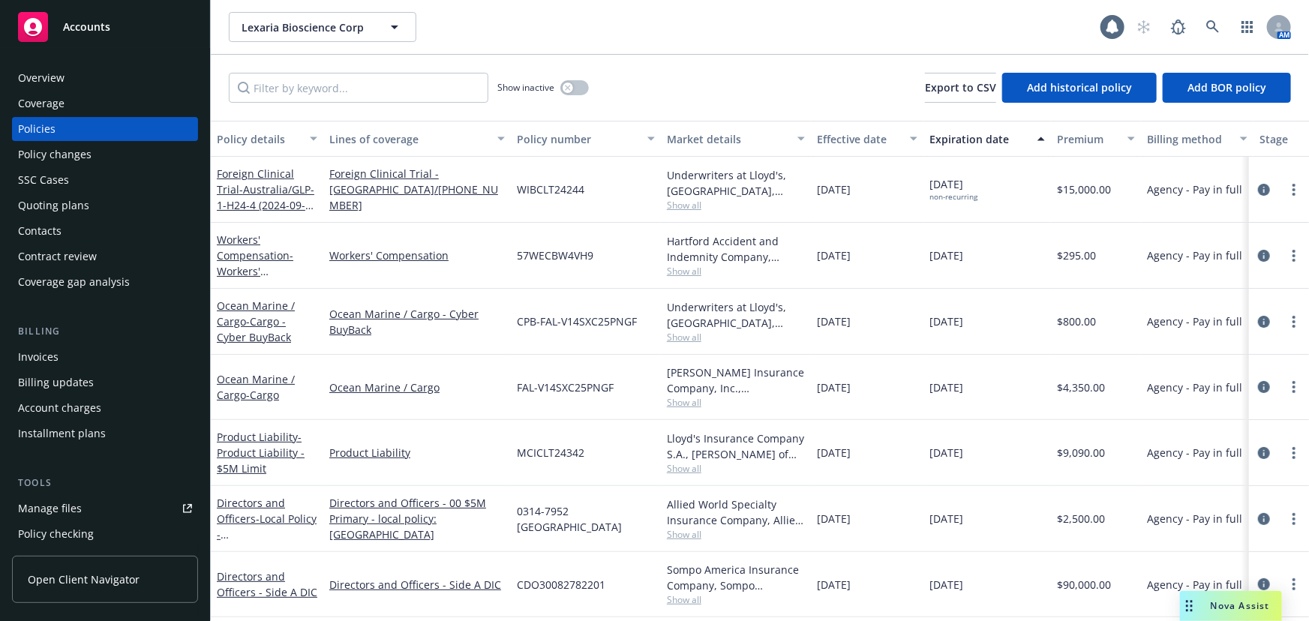
click at [35, 80] on div "Overview" at bounding box center [41, 78] width 47 height 24
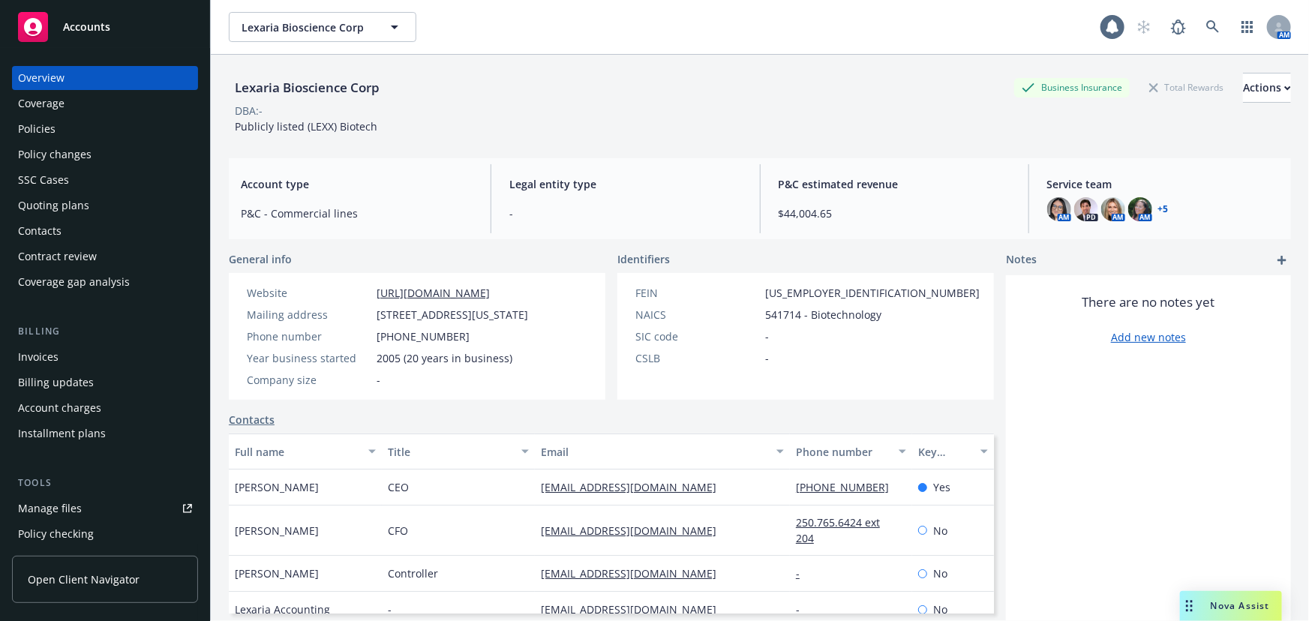
click at [40, 120] on div "Policies" at bounding box center [37, 129] width 38 height 24
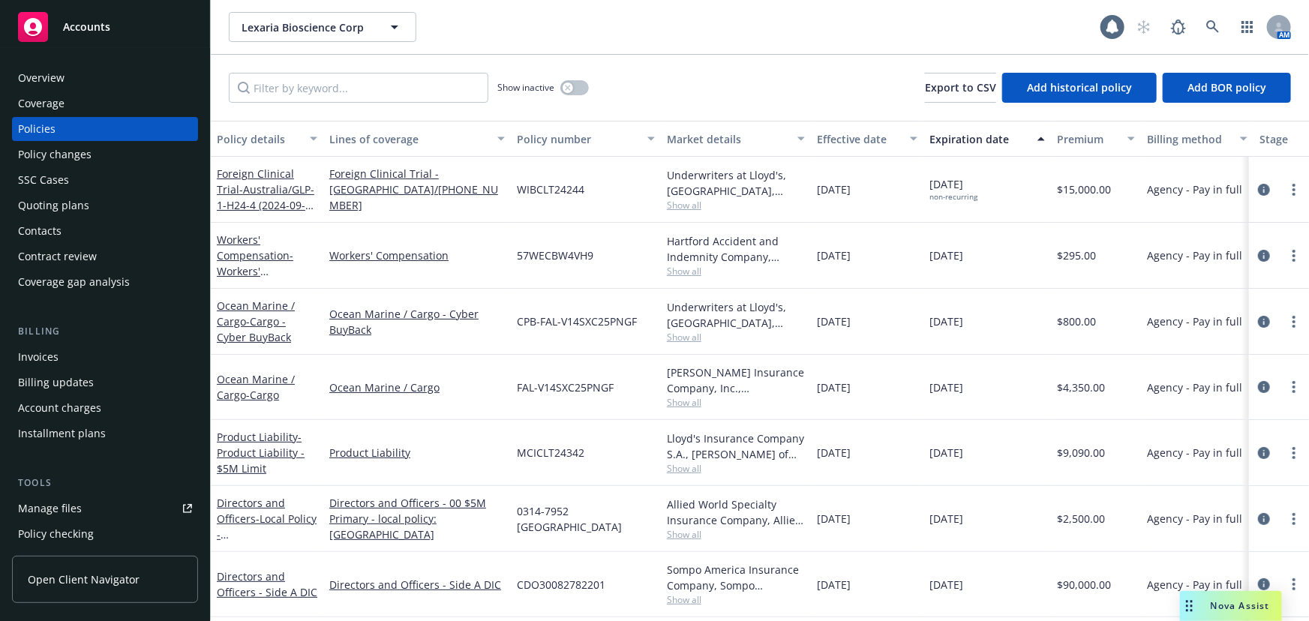
click at [75, 77] on div "Overview" at bounding box center [105, 78] width 174 height 24
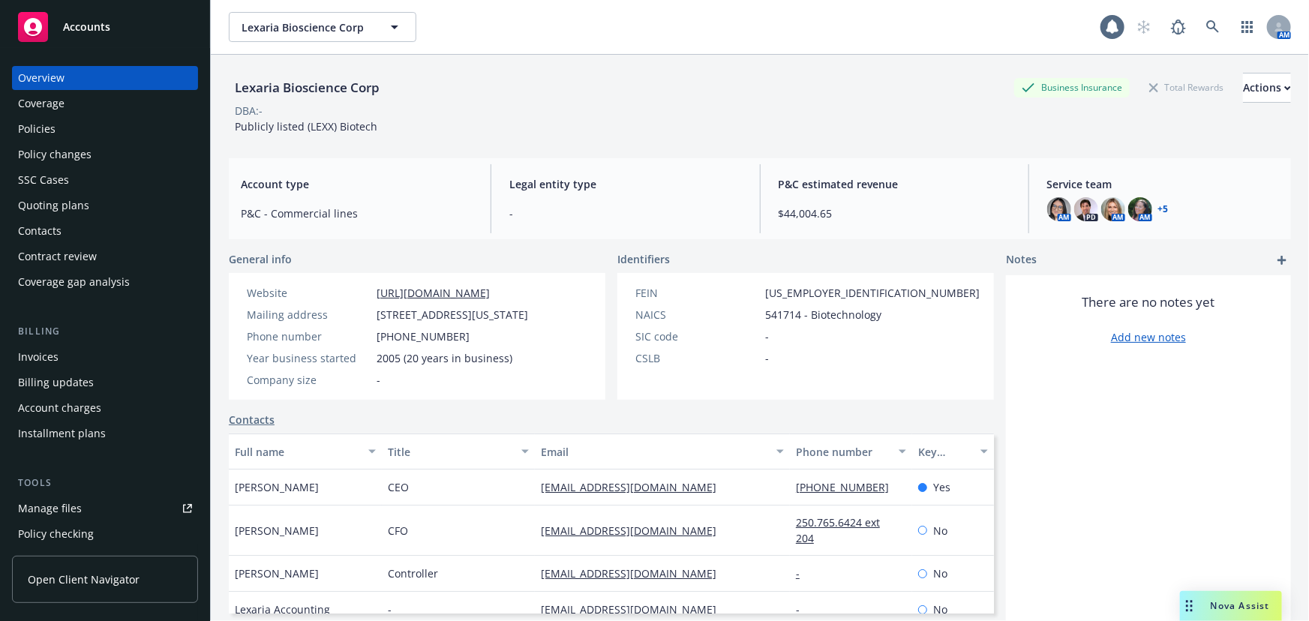
drag, startPoint x: 413, startPoint y: 332, endPoint x: 381, endPoint y: 313, distance: 37.7
click at [381, 313] on span "105 Peach State Ct, Ste A, Tyrone, GA, 30290" at bounding box center [453, 315] width 152 height 16
click at [382, 313] on span "105 Peach State Ct, Ste A, Tyrone, GA, 30290" at bounding box center [453, 315] width 152 height 16
click at [1198, 23] on link at bounding box center [1213, 27] width 30 height 30
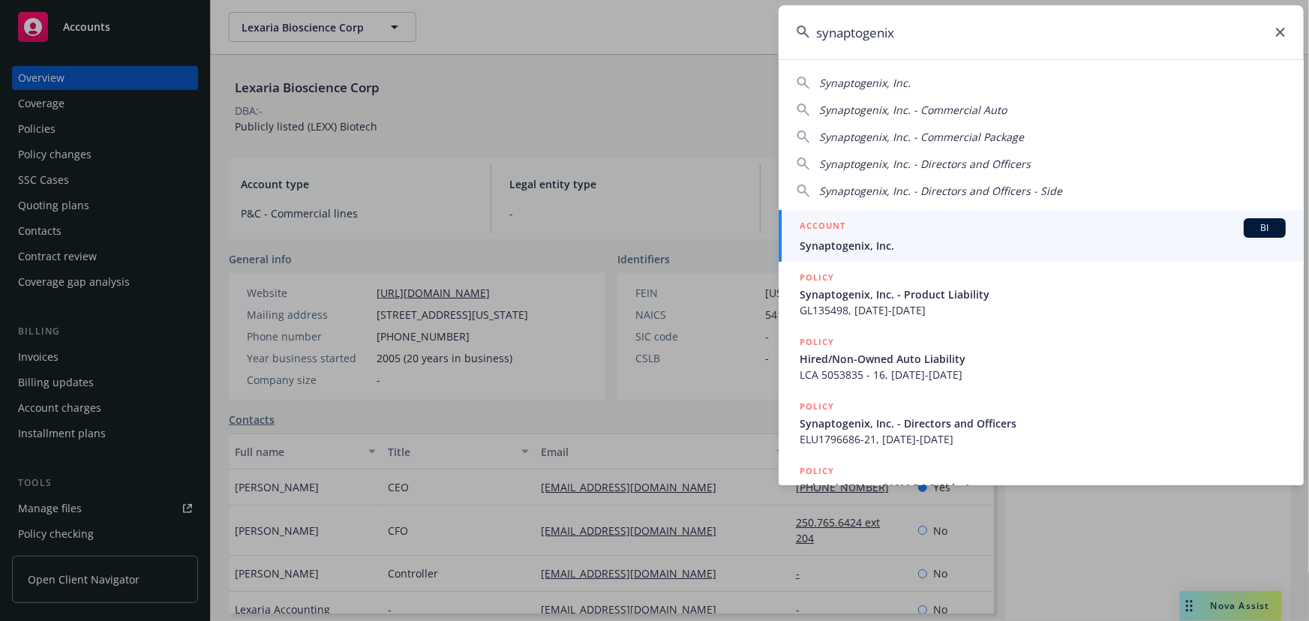
type input "synaptogenix"
click at [890, 238] on span "Synaptogenix, Inc." at bounding box center [1043, 246] width 486 height 16
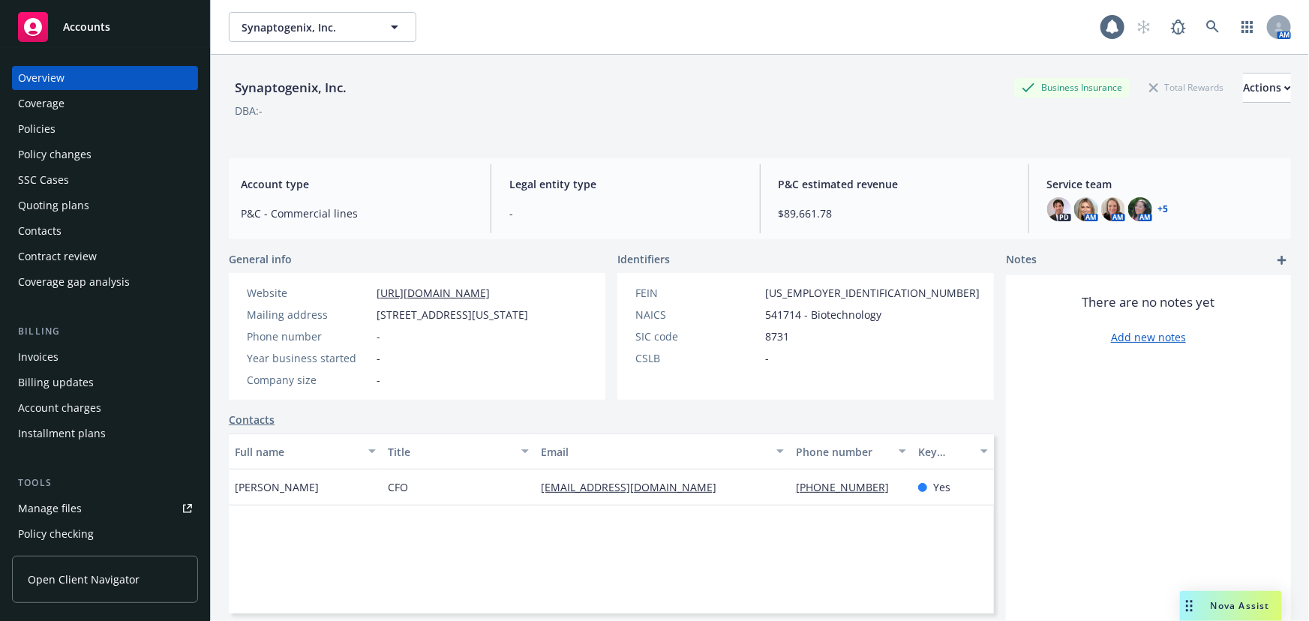
click at [80, 130] on div "Policies" at bounding box center [105, 129] width 174 height 24
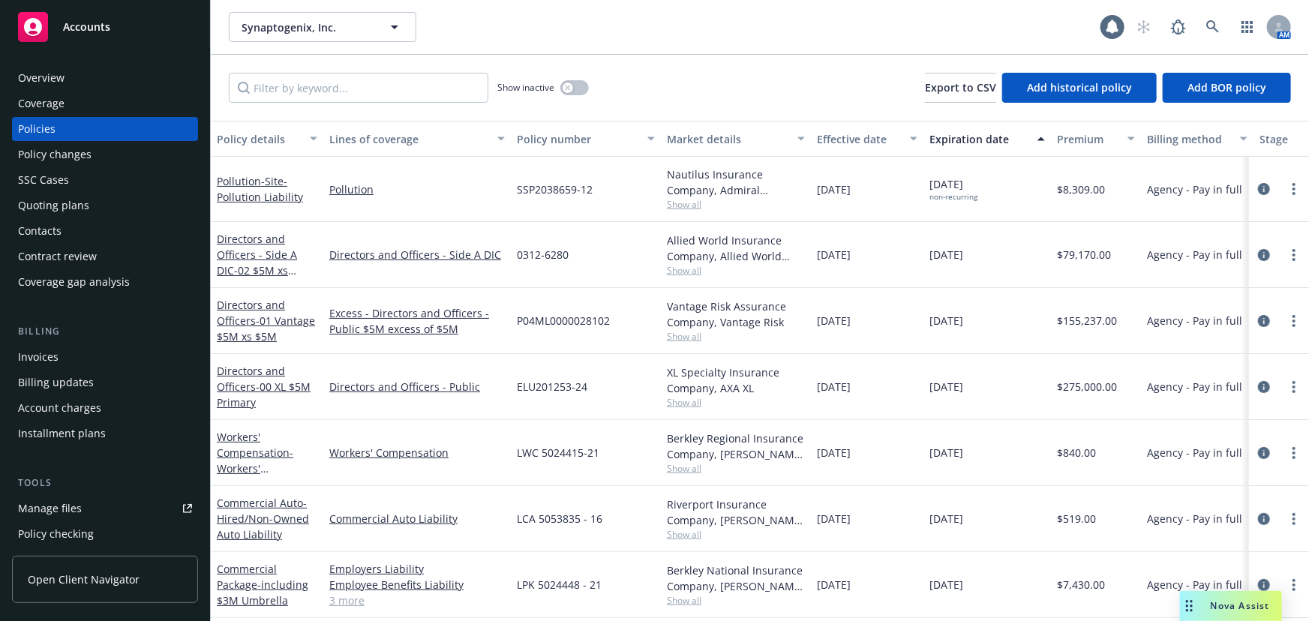
click at [45, 71] on div "Overview" at bounding box center [41, 78] width 47 height 24
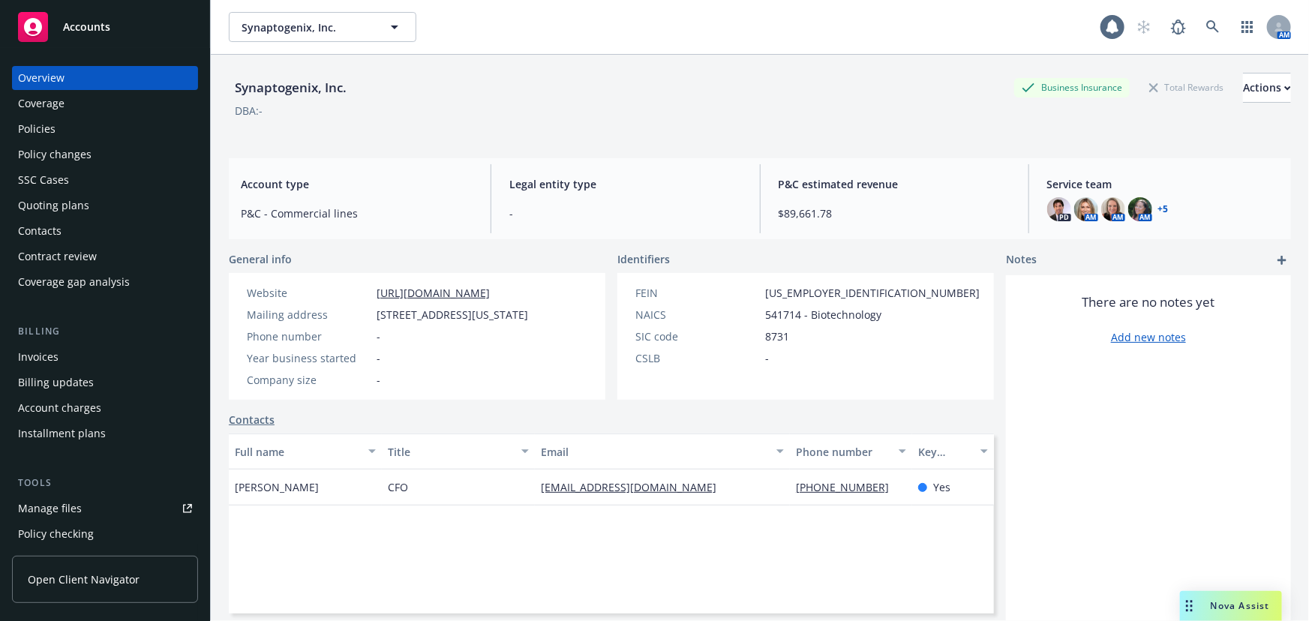
click at [1158, 210] on link "+ 5" at bounding box center [1163, 209] width 11 height 9
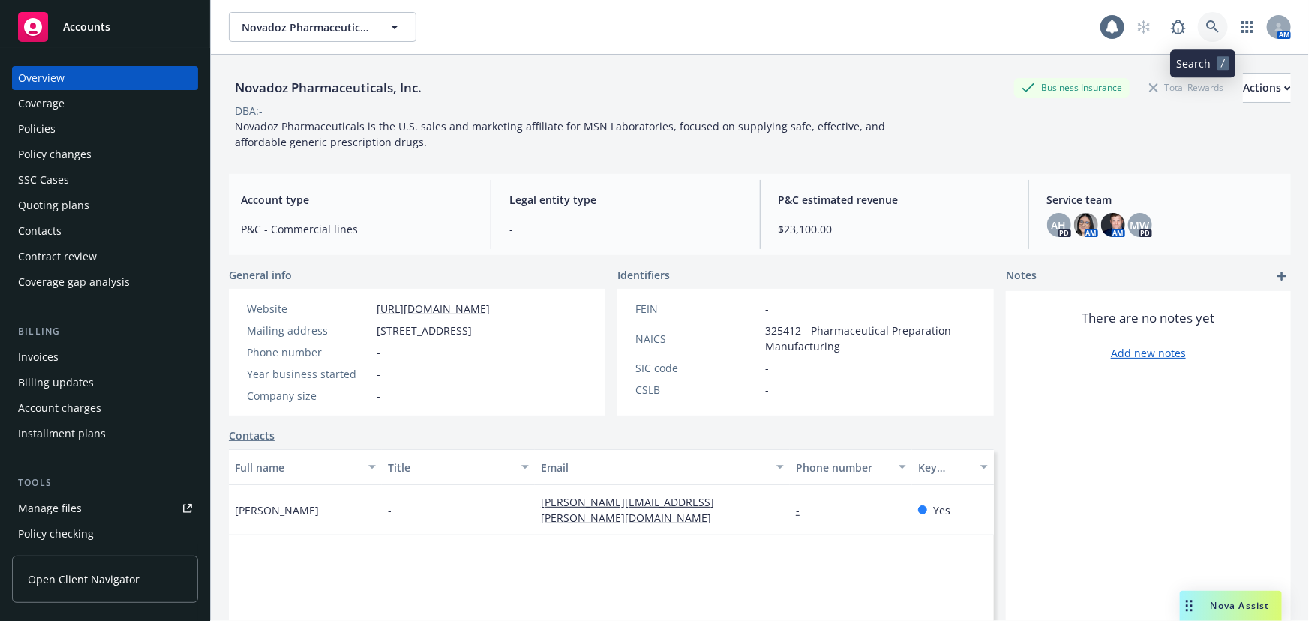
click at [1206, 29] on icon at bounding box center [1213, 27] width 14 height 14
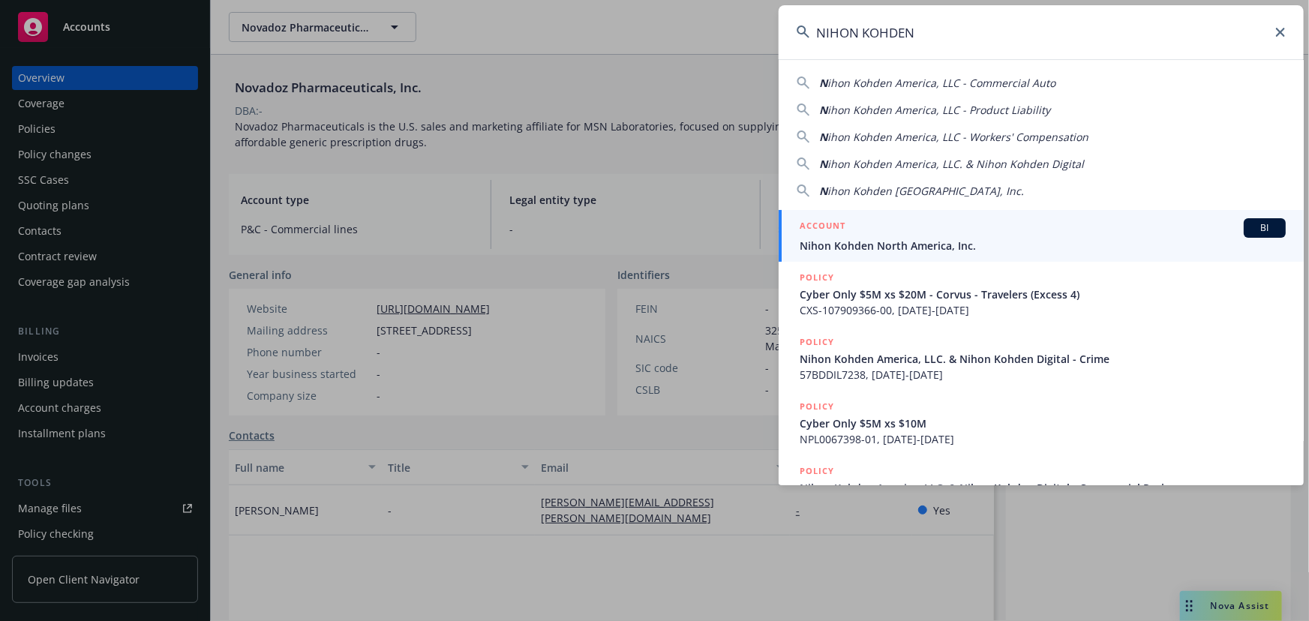
type input "NIHON KOHDEN"
click at [854, 225] on div "ACCOUNT BI" at bounding box center [1043, 228] width 486 height 20
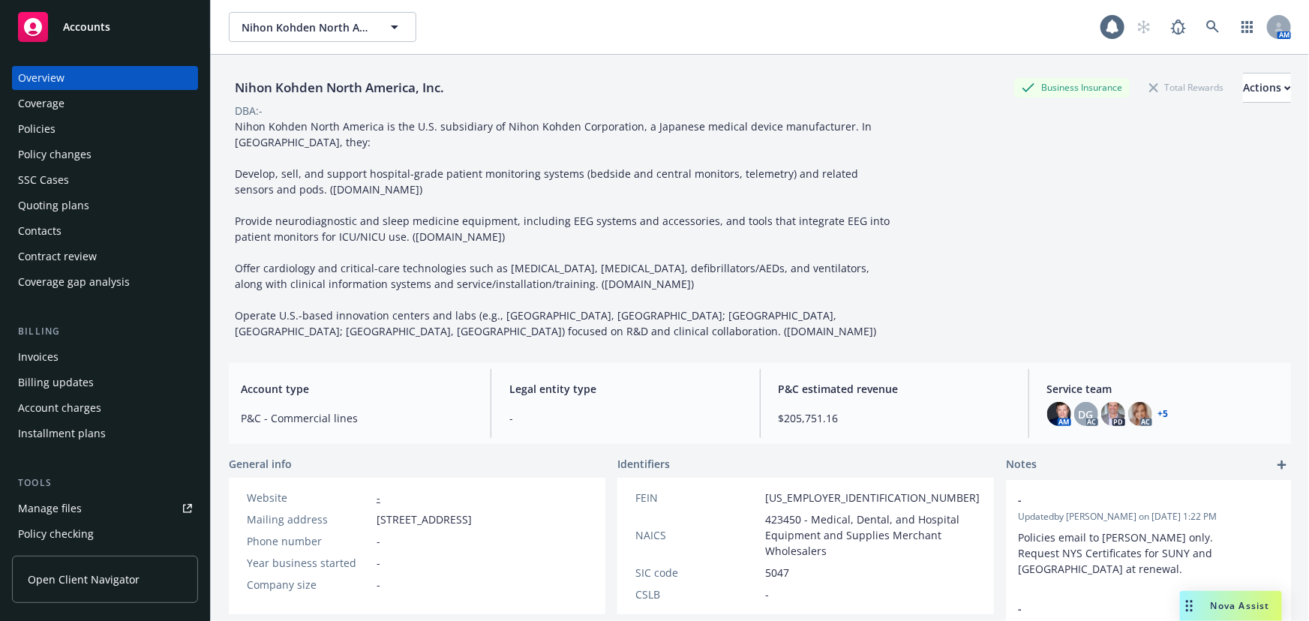
click at [50, 125] on div "Policies" at bounding box center [37, 129] width 38 height 24
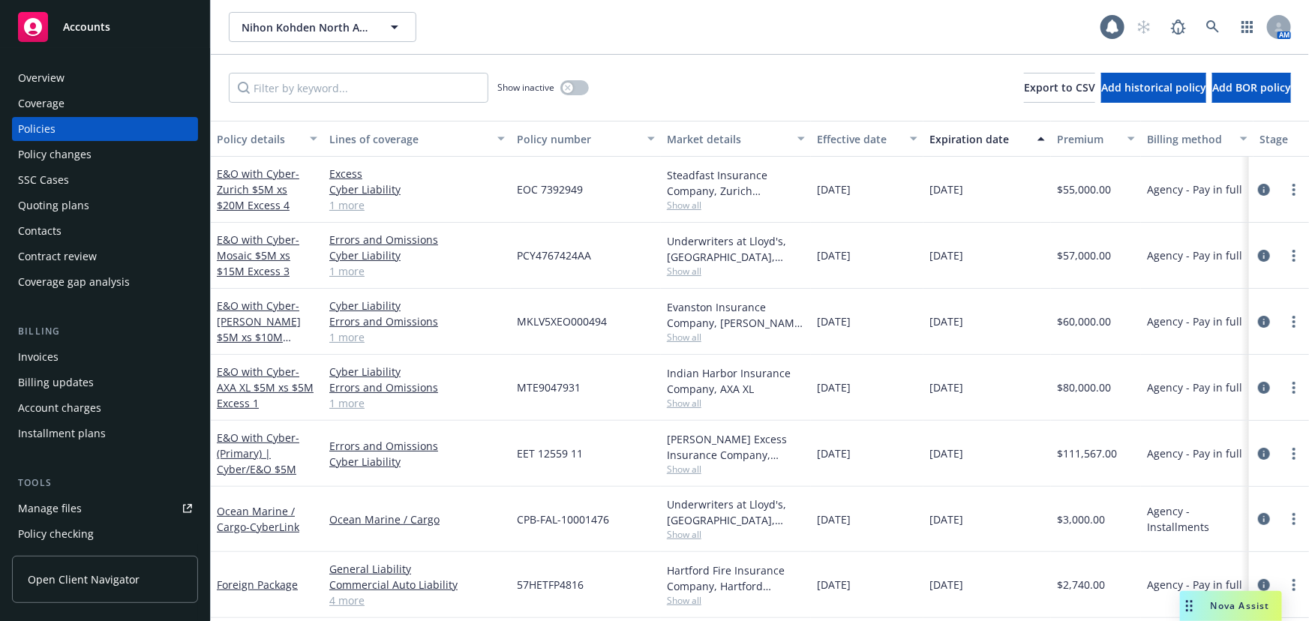
click at [80, 210] on div "Quoting plans" at bounding box center [53, 206] width 71 height 24
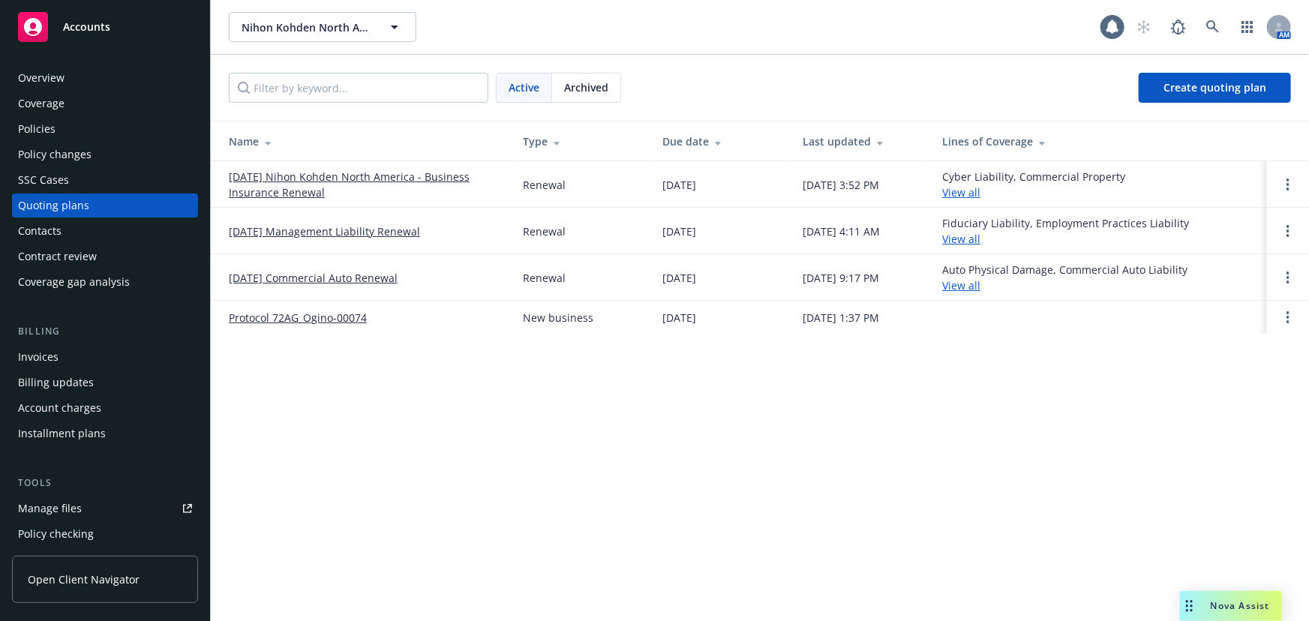
click at [354, 179] on link "[DATE] Nihon Kohden North America - Business Insurance Renewal" at bounding box center [364, 185] width 270 height 32
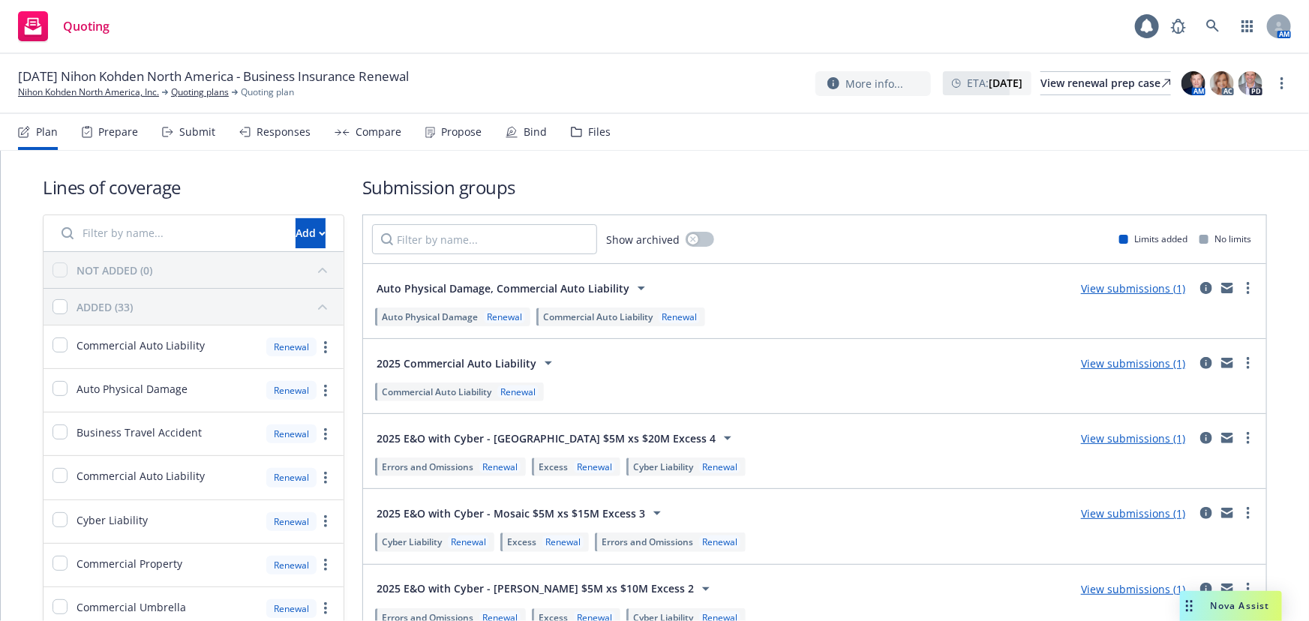
click at [468, 131] on div "Propose" at bounding box center [461, 132] width 41 height 12
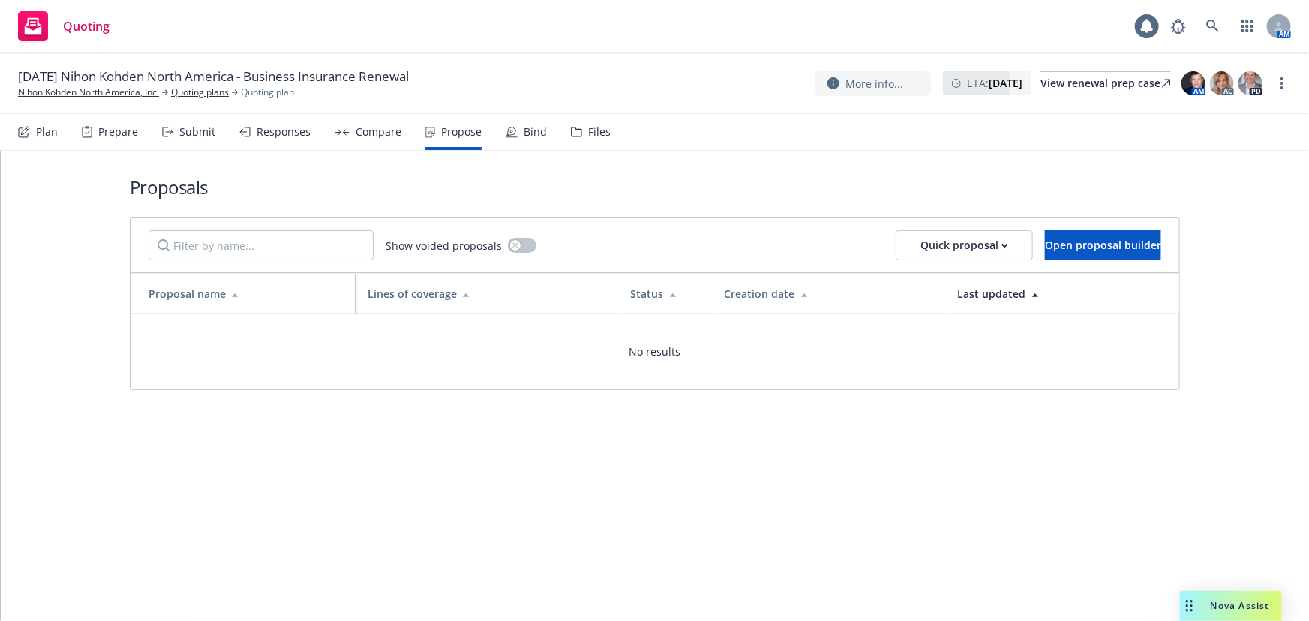
click at [358, 135] on div "Compare" at bounding box center [379, 132] width 46 height 12
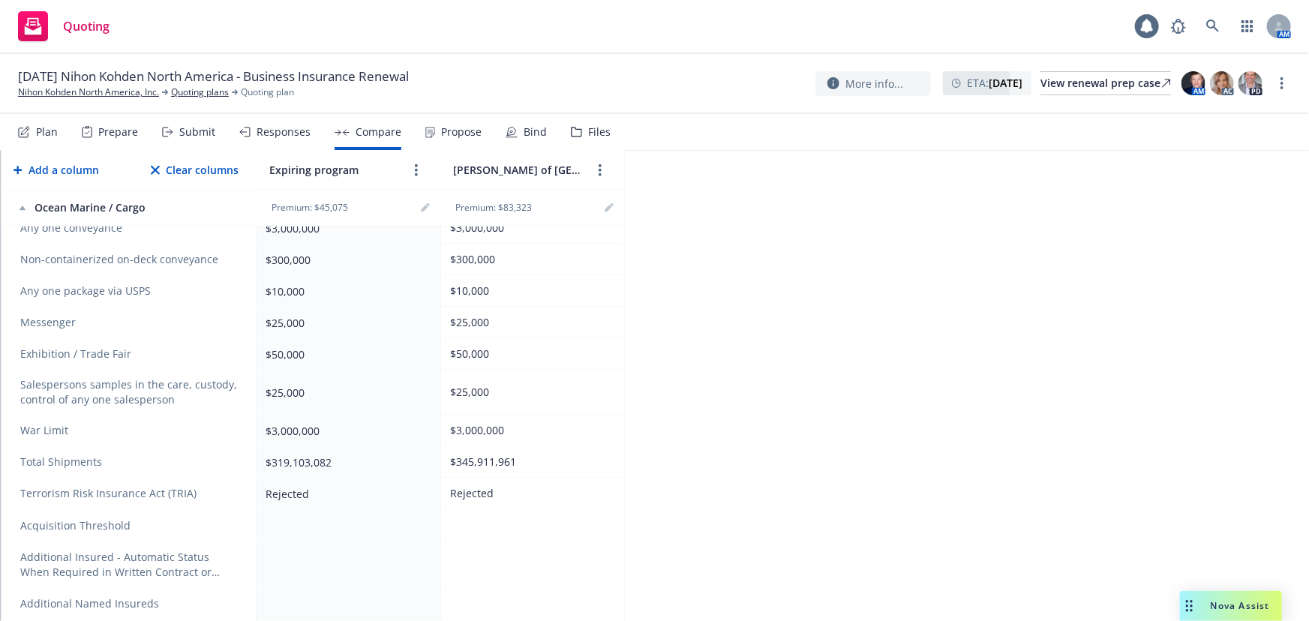
scroll to position [689, 0]
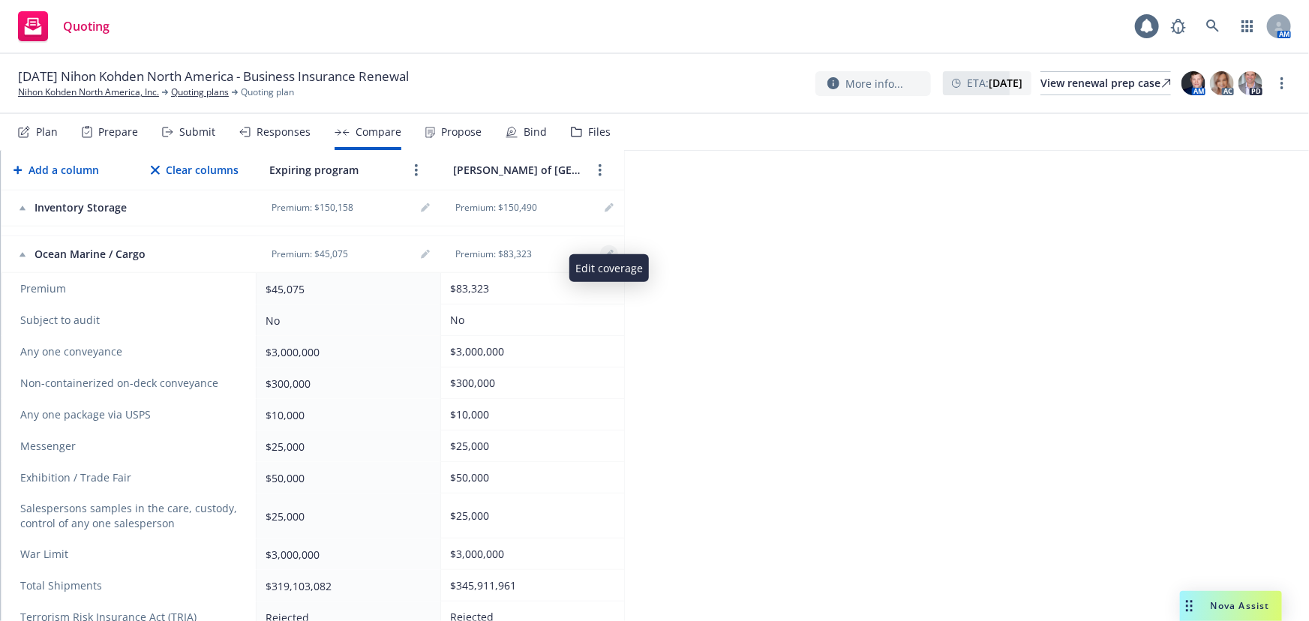
click at [607, 252] on icon "editPencil" at bounding box center [609, 256] width 8 height 8
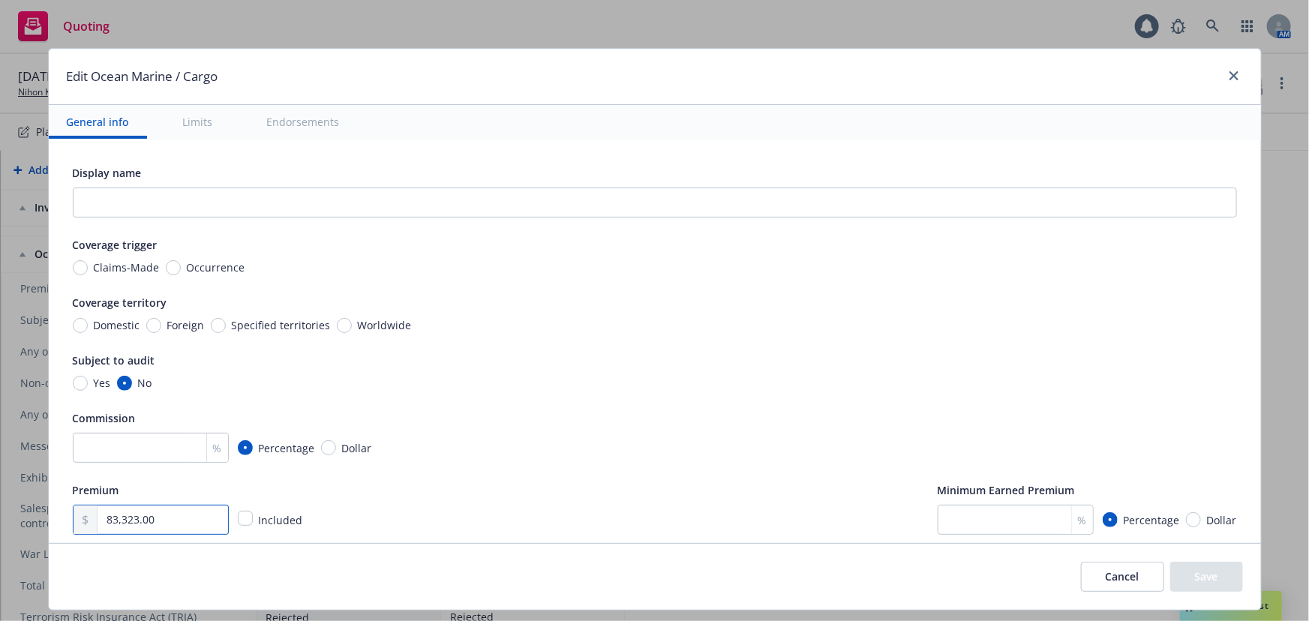
drag, startPoint x: 179, startPoint y: 523, endPoint x: 0, endPoint y: 499, distance: 180.1
click at [0, 499] on div "Edit Ocean Marine / Cargo General info Limits Endorsements Display name Coverag…" at bounding box center [654, 310] width 1309 height 621
type input "54,090.00"
click at [1178, 570] on button "Save" at bounding box center [1206, 577] width 73 height 30
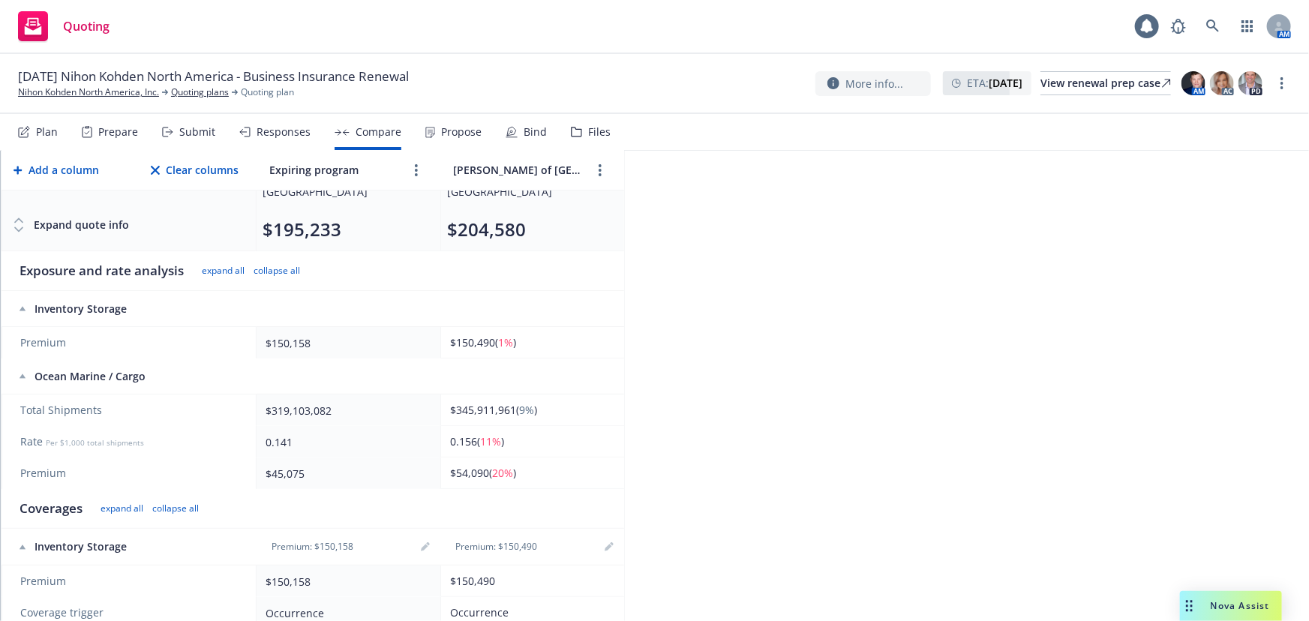
scroll to position [0, 0]
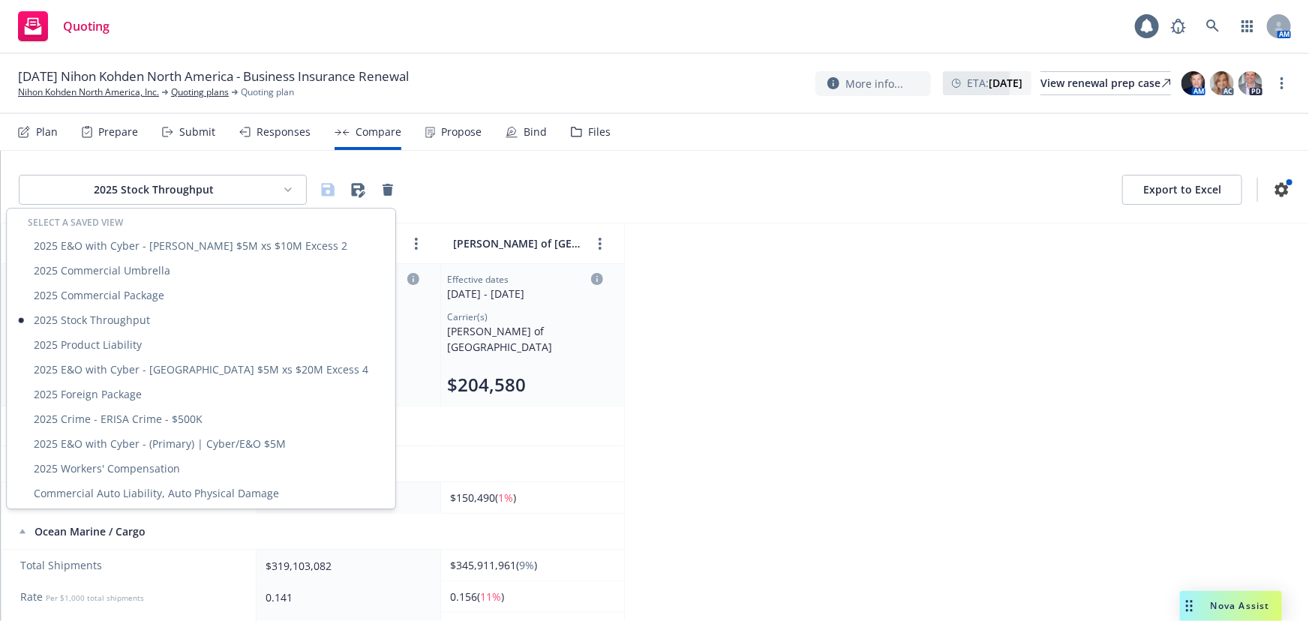
click at [200, 191] on html "Quoting 1 AM 11/01/25 Nihon Kohden North America - Business Insurance Renewal N…" at bounding box center [654, 310] width 1309 height 621
click at [149, 293] on div "2025 Commercial Package" at bounding box center [201, 295] width 383 height 25
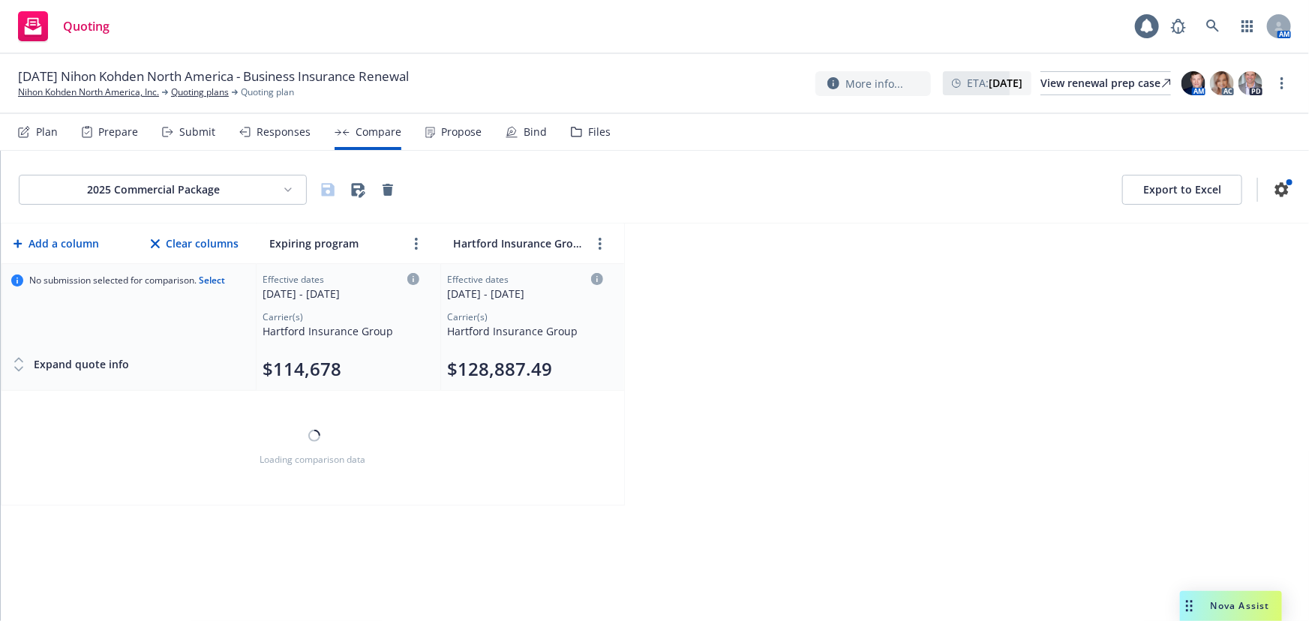
click at [152, 187] on html "Quoting 1 AM 11/01/25 Nihon Kohden North America - Business Insurance Renewal N…" at bounding box center [654, 310] width 1309 height 621
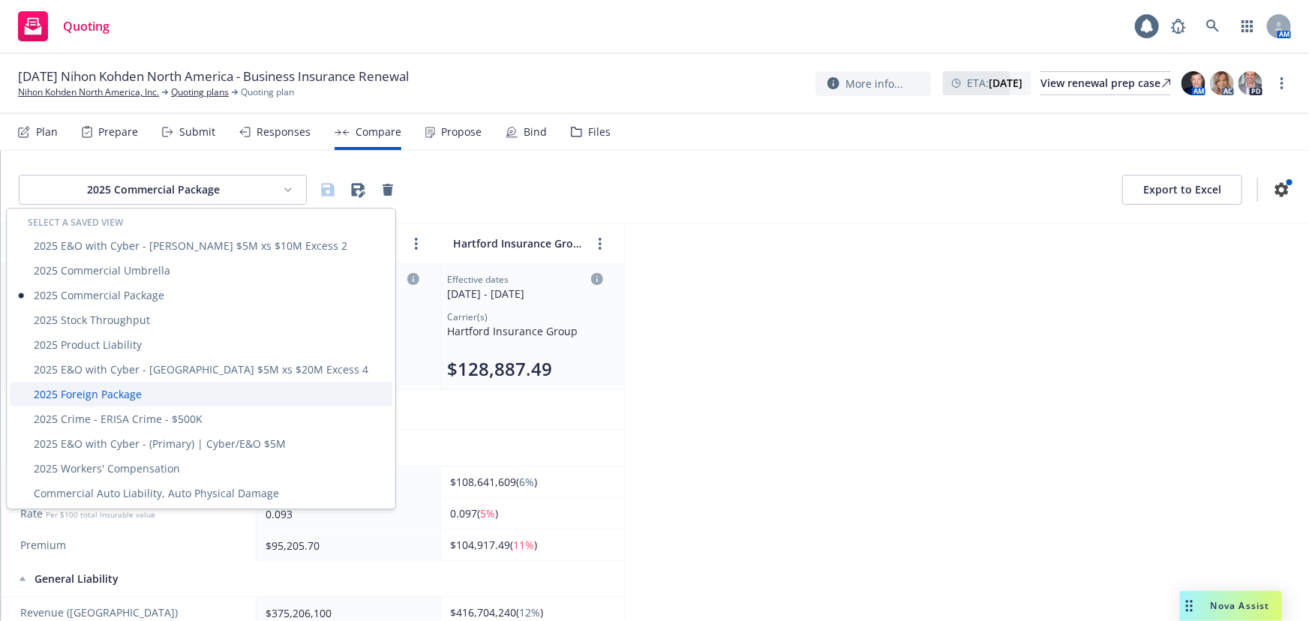
click at [125, 389] on div "2025 Foreign Package" at bounding box center [201, 394] width 383 height 25
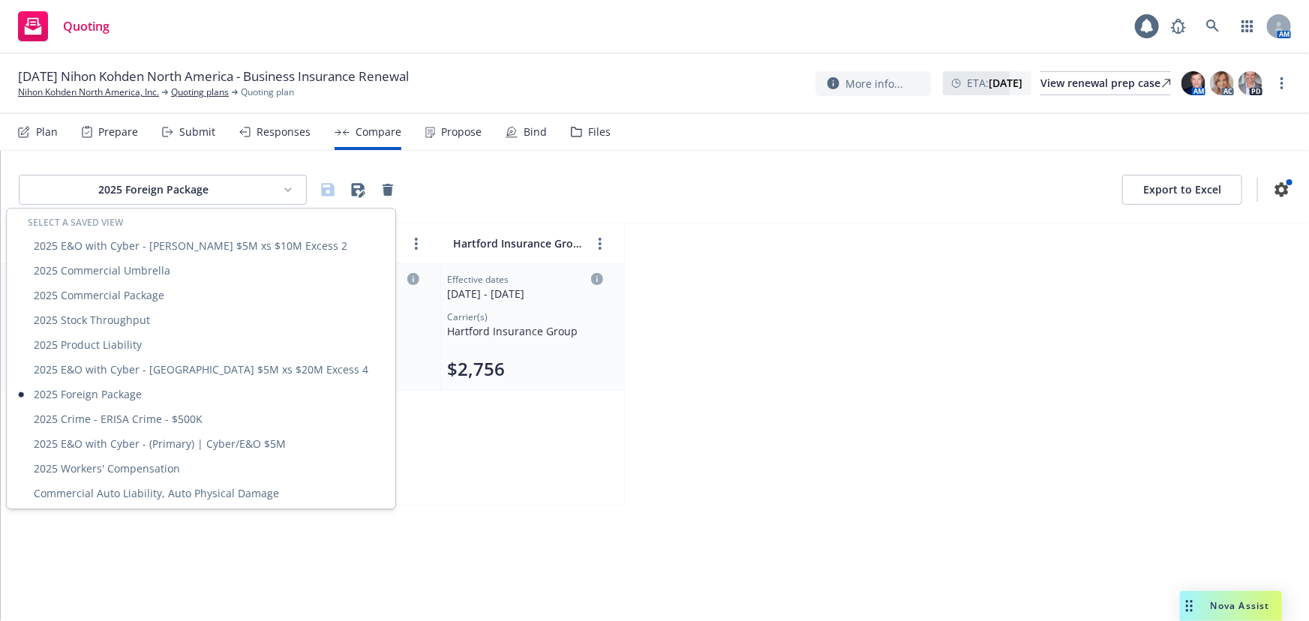
click at [153, 195] on html "Quoting 1 AM 11/01/25 Nihon Kohden North America - Business Insurance Renewal N…" at bounding box center [654, 310] width 1309 height 621
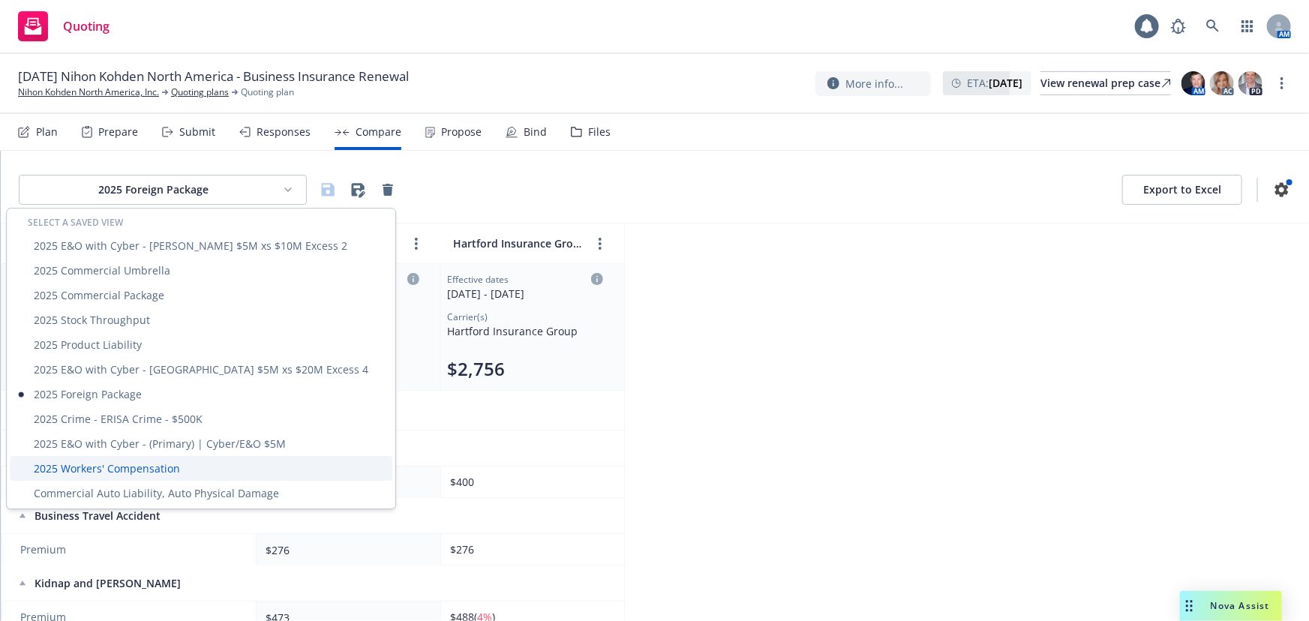
click at [151, 477] on div "2025 Workers' Compensation" at bounding box center [201, 468] width 383 height 25
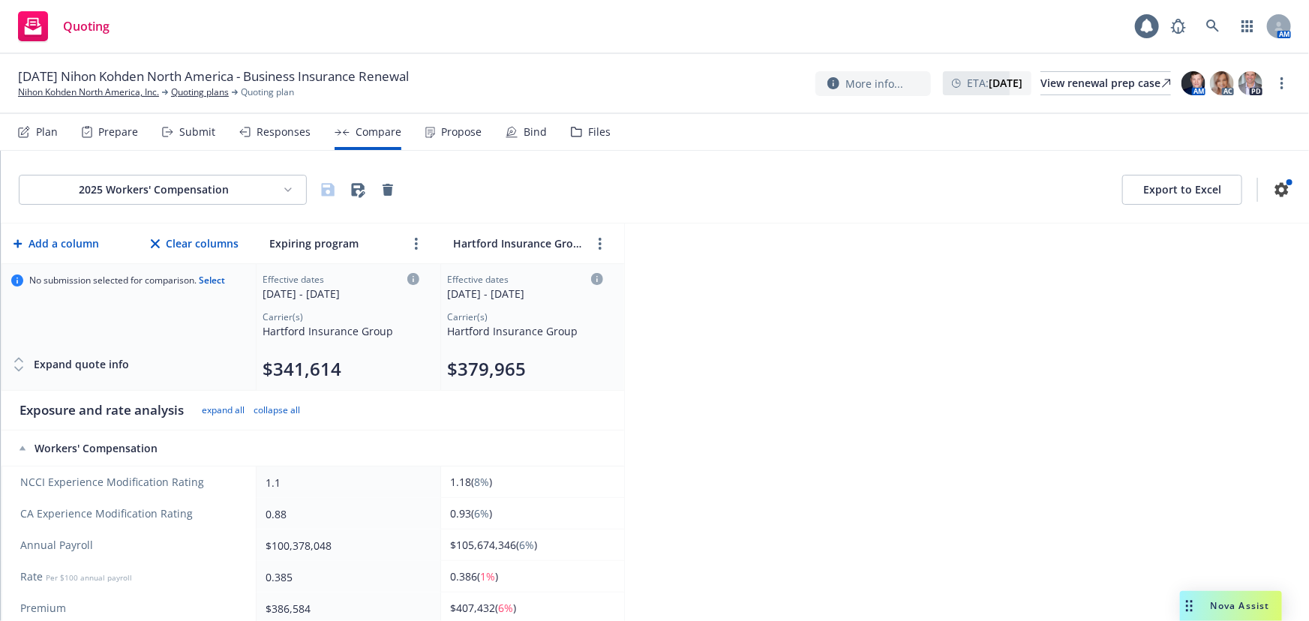
click at [161, 195] on html "Quoting 1 AM 11/01/25 Nihon Kohden North America - Business Insurance Renewal N…" at bounding box center [654, 310] width 1309 height 621
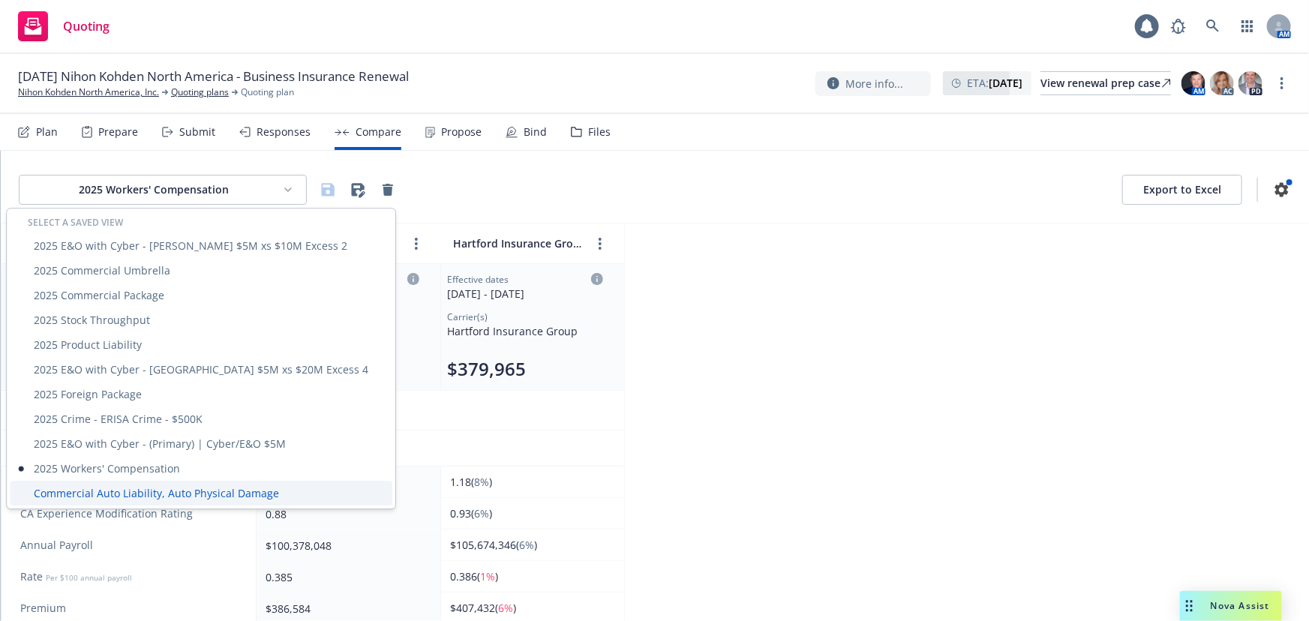
click at [134, 492] on div "Commercial Auto Liability, Auto Physical Damage" at bounding box center [201, 493] width 383 height 25
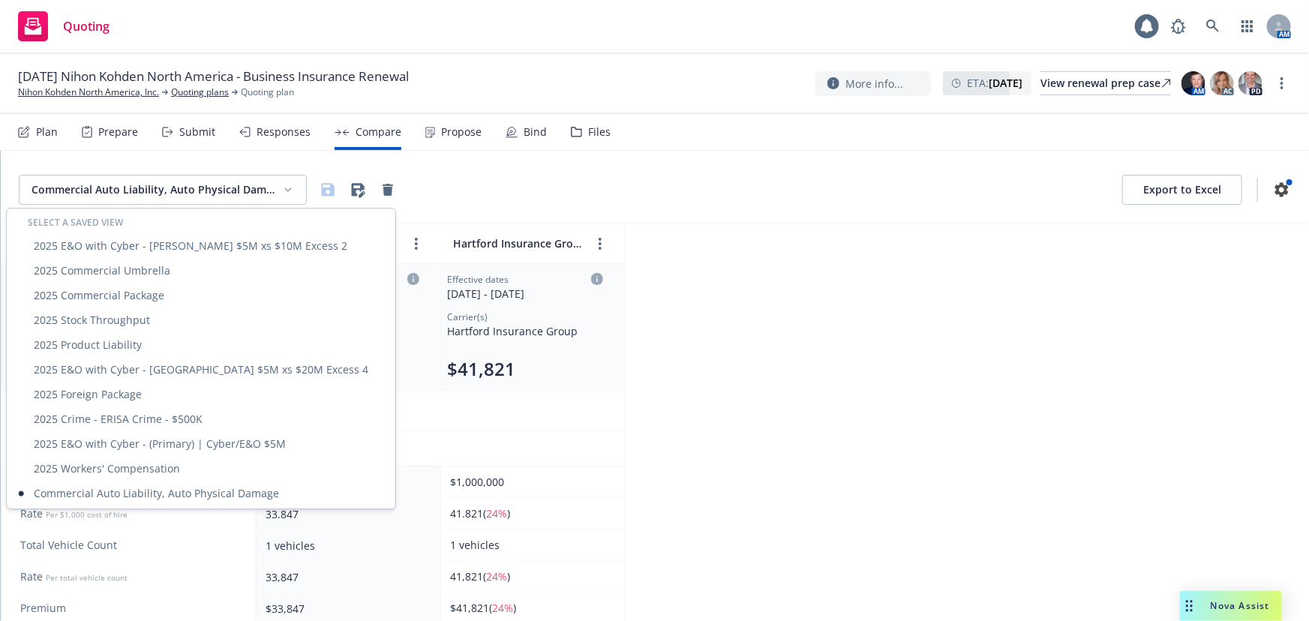
click at [230, 200] on html "Quoting 1 AM 11/01/25 Nihon Kohden North America - Business Insurance Renewal N…" at bounding box center [654, 310] width 1309 height 621
click at [152, 411] on div "2025 Crime - ERISA Crime - $500K" at bounding box center [201, 419] width 383 height 25
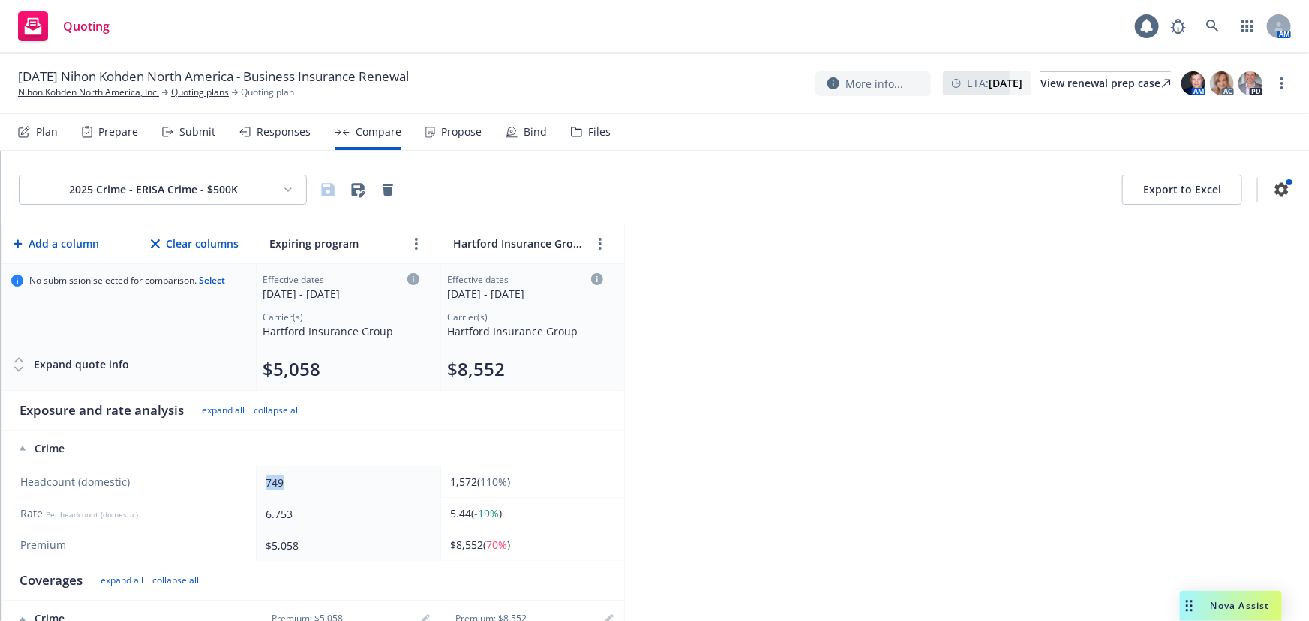
drag, startPoint x: 283, startPoint y: 475, endPoint x: 260, endPoint y: 480, distance: 23.8
click at [260, 480] on td "749" at bounding box center [349, 483] width 184 height 32
drag, startPoint x: 266, startPoint y: 480, endPoint x: 288, endPoint y: 481, distance: 22.5
click at [288, 481] on div "749" at bounding box center [346, 483] width 160 height 16
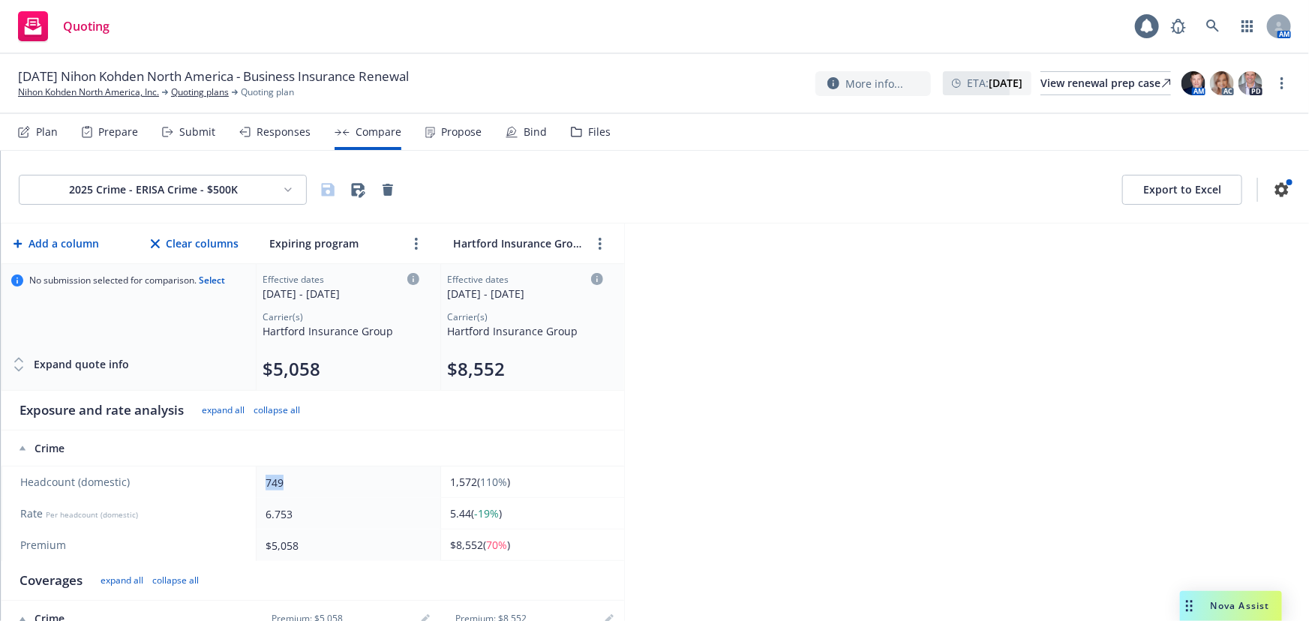
click at [288, 481] on div "749" at bounding box center [346, 483] width 160 height 16
drag, startPoint x: 478, startPoint y: 485, endPoint x: 425, endPoint y: 485, distance: 53.3
click at [425, 485] on tr "Headcount (domestic) 749 1,572 ( 110% )" at bounding box center [313, 483] width 623 height 32
click at [420, 485] on div "749" at bounding box center [346, 483] width 160 height 16
click at [745, 440] on div "2025 Crime - ERISA Crime - $500K Export to Excel Add a column Clear columns Exp…" at bounding box center [655, 386] width 1308 height 470
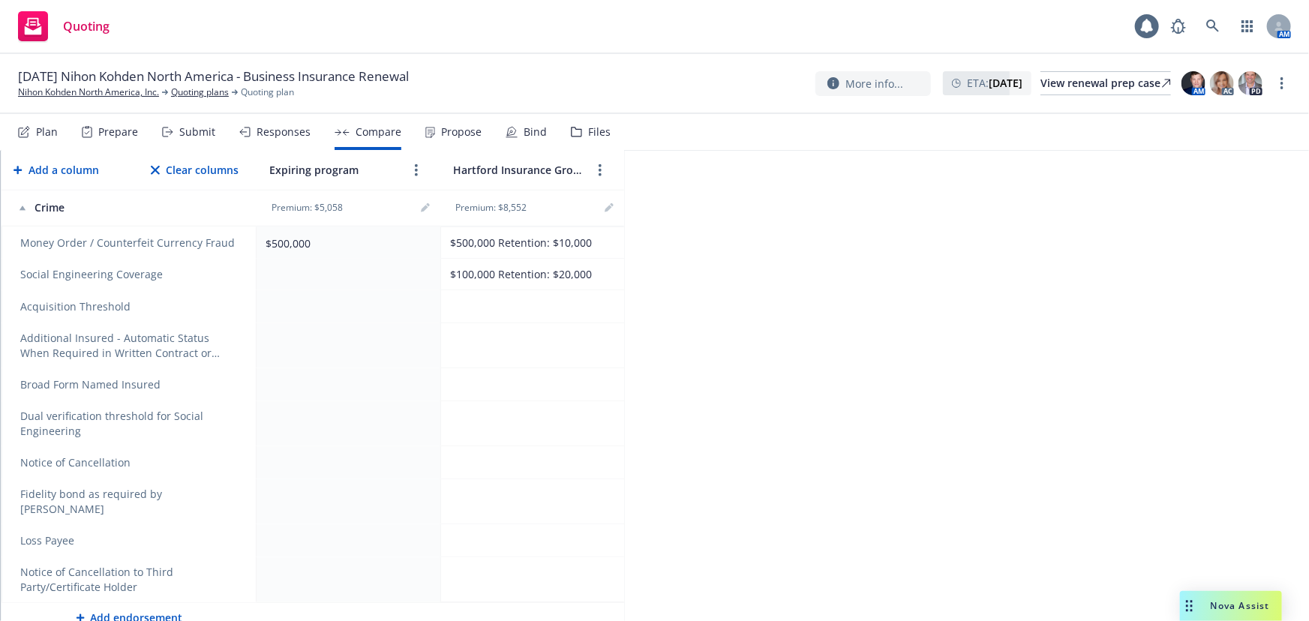
scroll to position [188, 0]
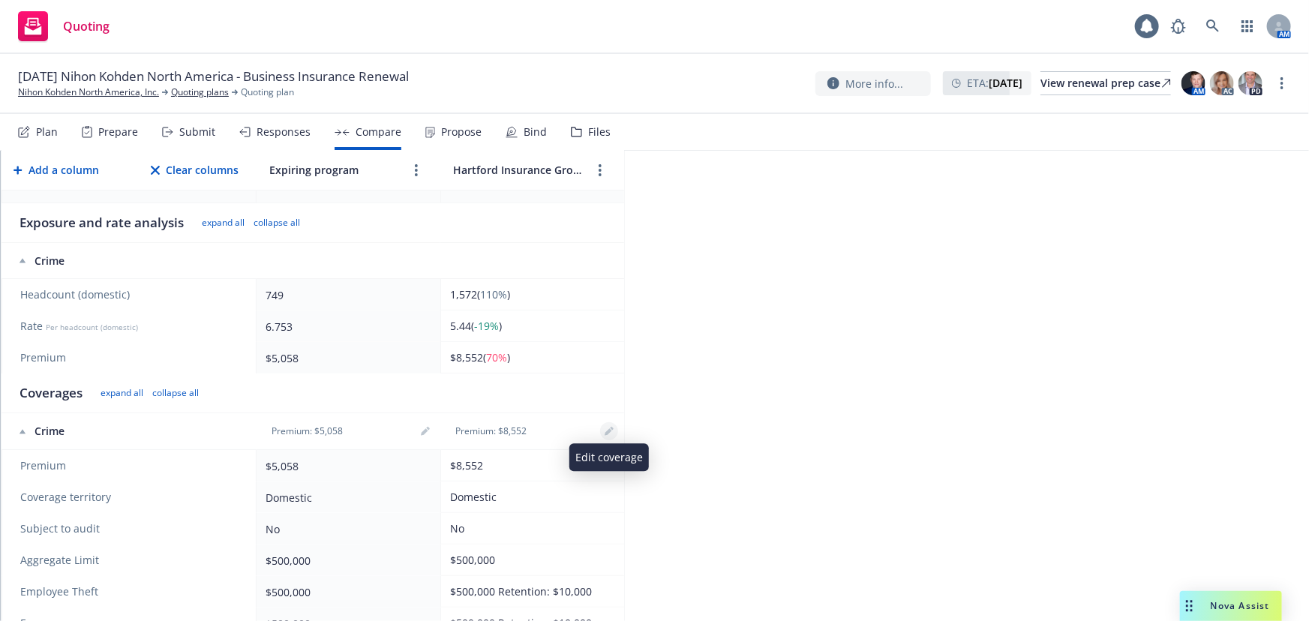
click at [610, 431] on icon "editPencil" at bounding box center [609, 431] width 9 height 9
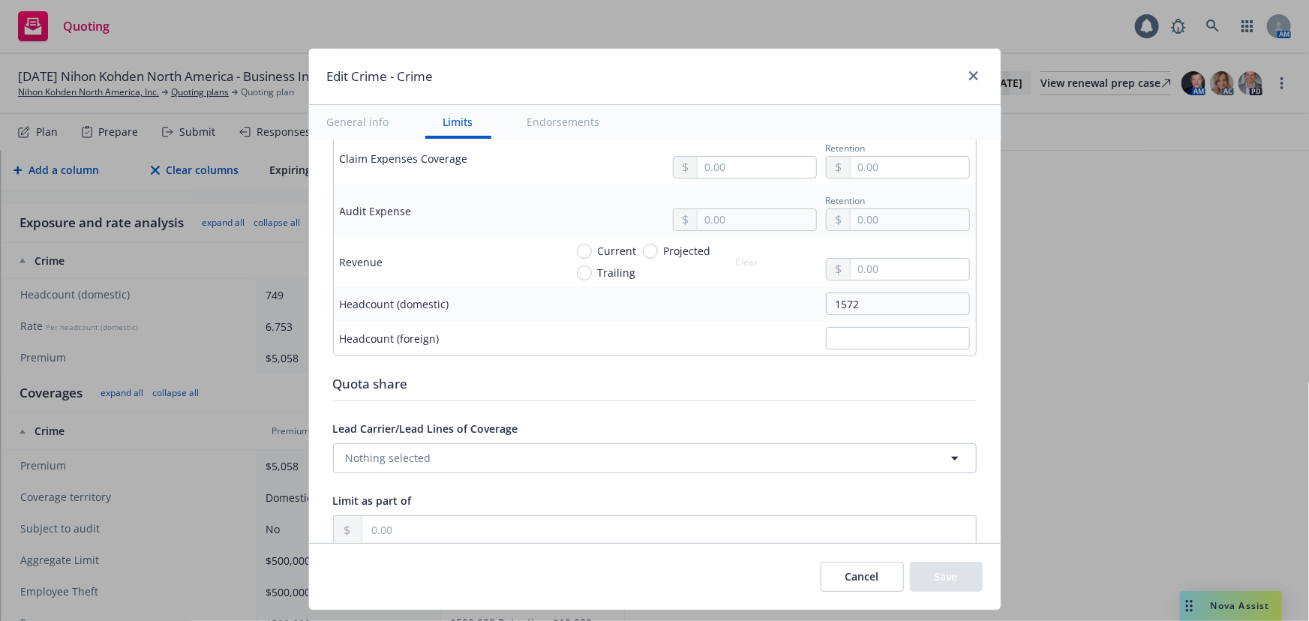
scroll to position [1027, 0]
drag, startPoint x: 860, startPoint y: 299, endPoint x: 667, endPoint y: 298, distance: 193.5
click at [690, 298] on div "1572" at bounding box center [767, 299] width 405 height 23
type textarea "x"
type input "8"
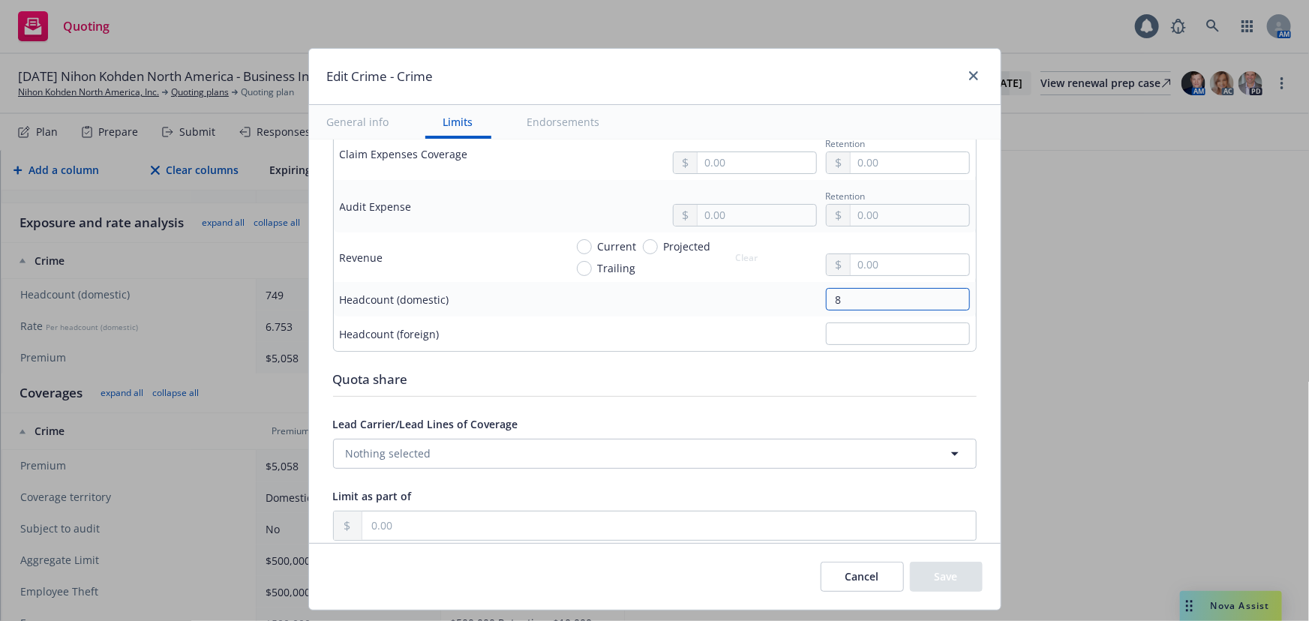
type textarea "x"
type input "81"
type textarea "x"
type input "811"
click at [947, 576] on button "Save" at bounding box center [946, 577] width 73 height 30
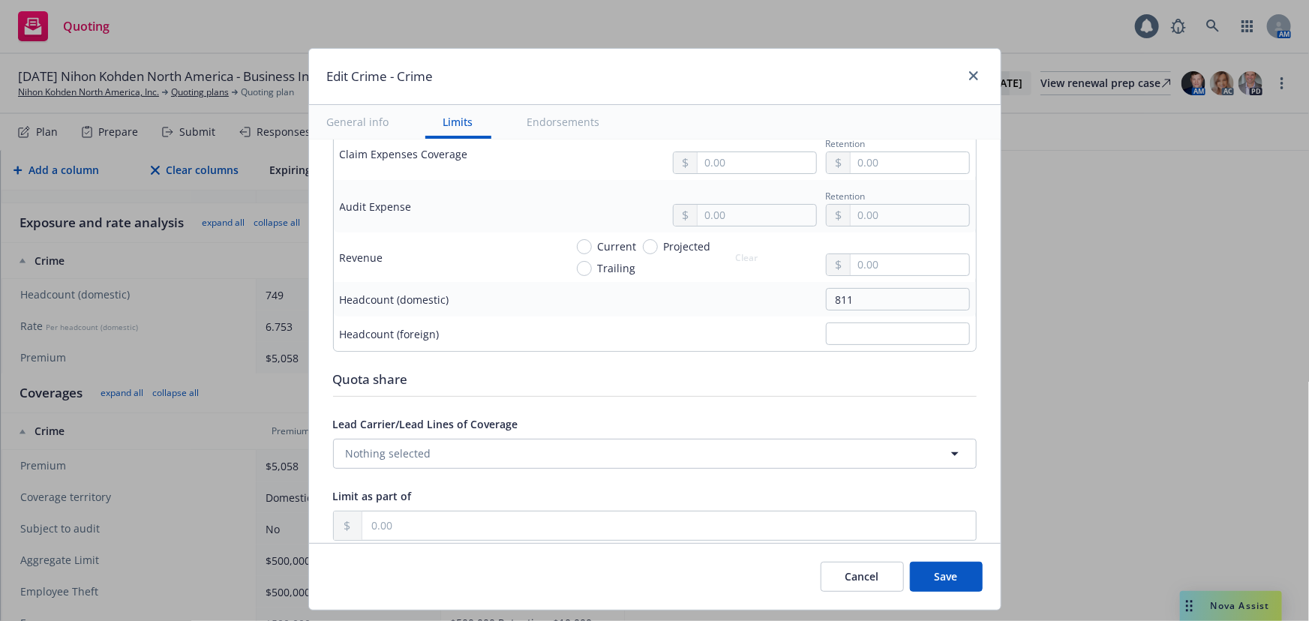
type textarea "x"
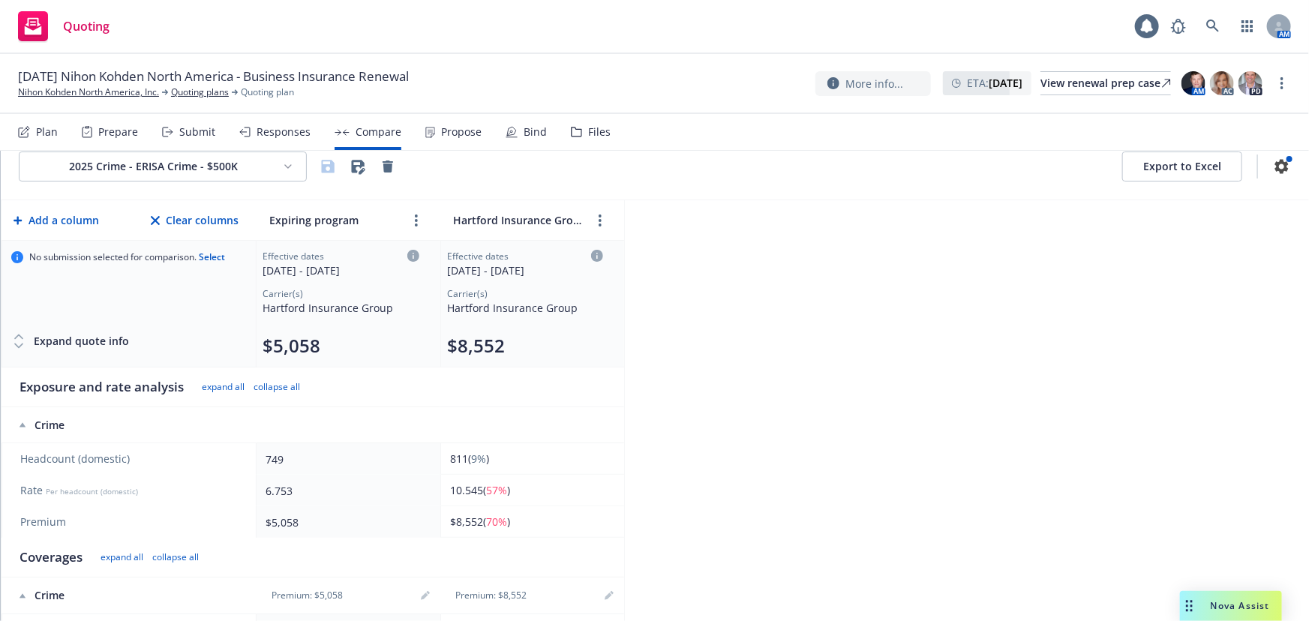
scroll to position [0, 0]
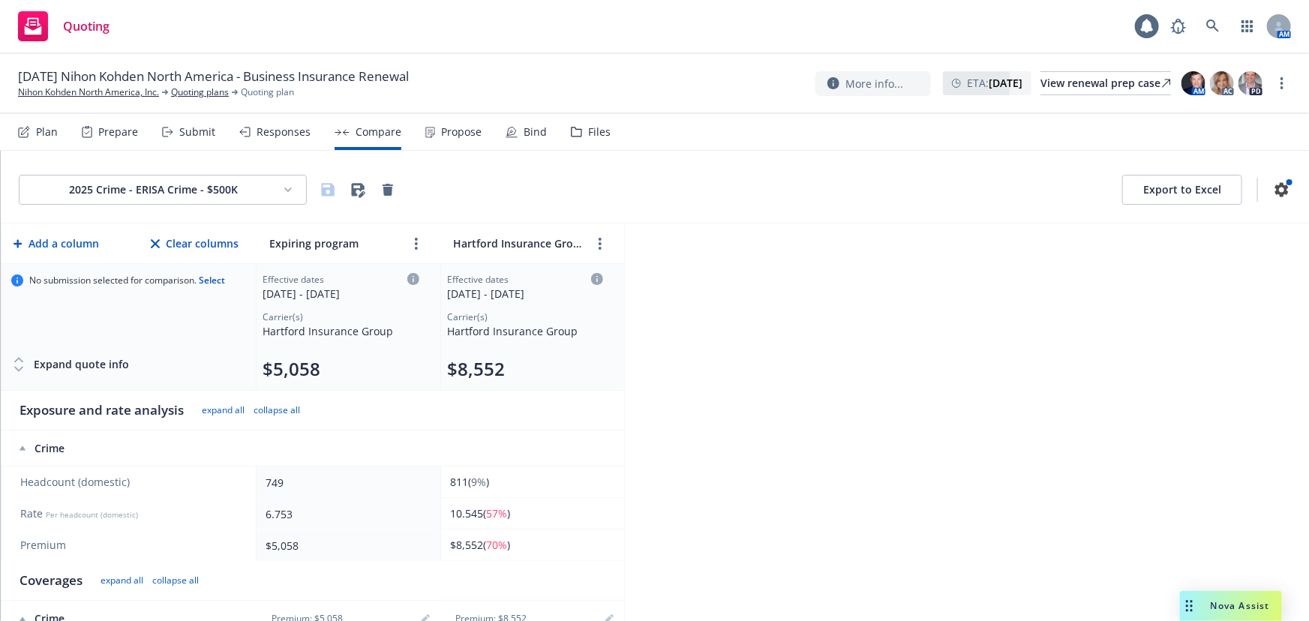
click at [175, 184] on html "Quoting 1 AM 11/01/25 Nihon Kohden North America - Business Insurance Renewal N…" at bounding box center [654, 310] width 1309 height 621
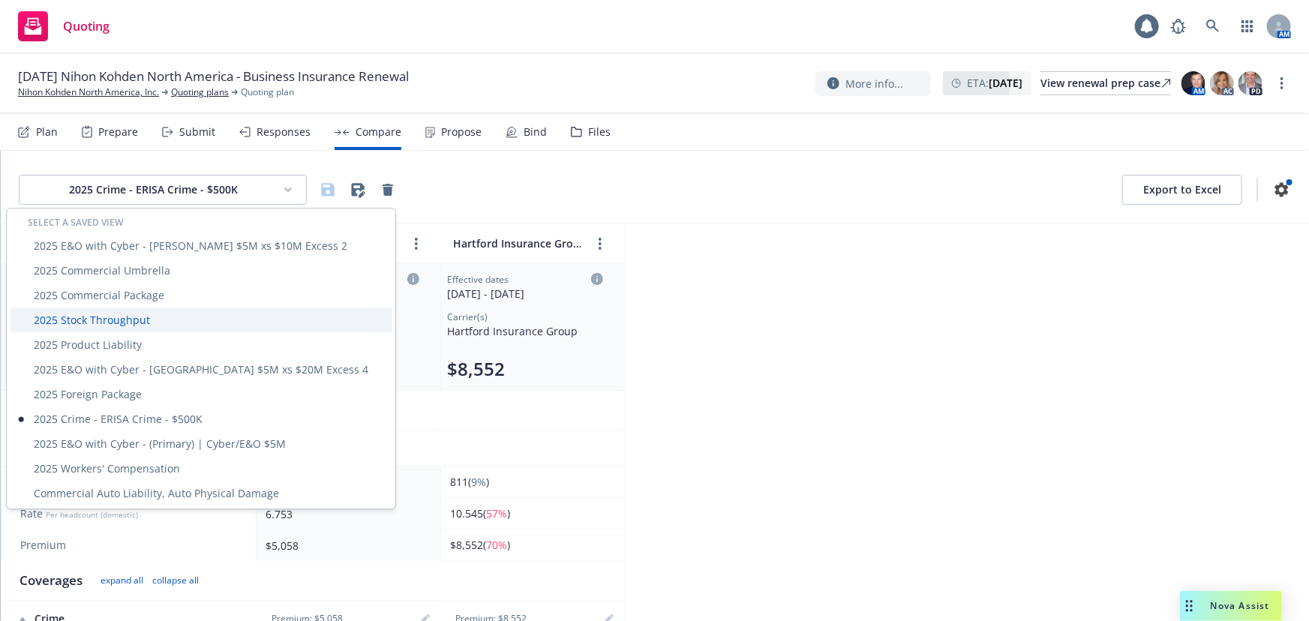
click at [125, 315] on div "2025 Stock Throughput" at bounding box center [201, 320] width 383 height 25
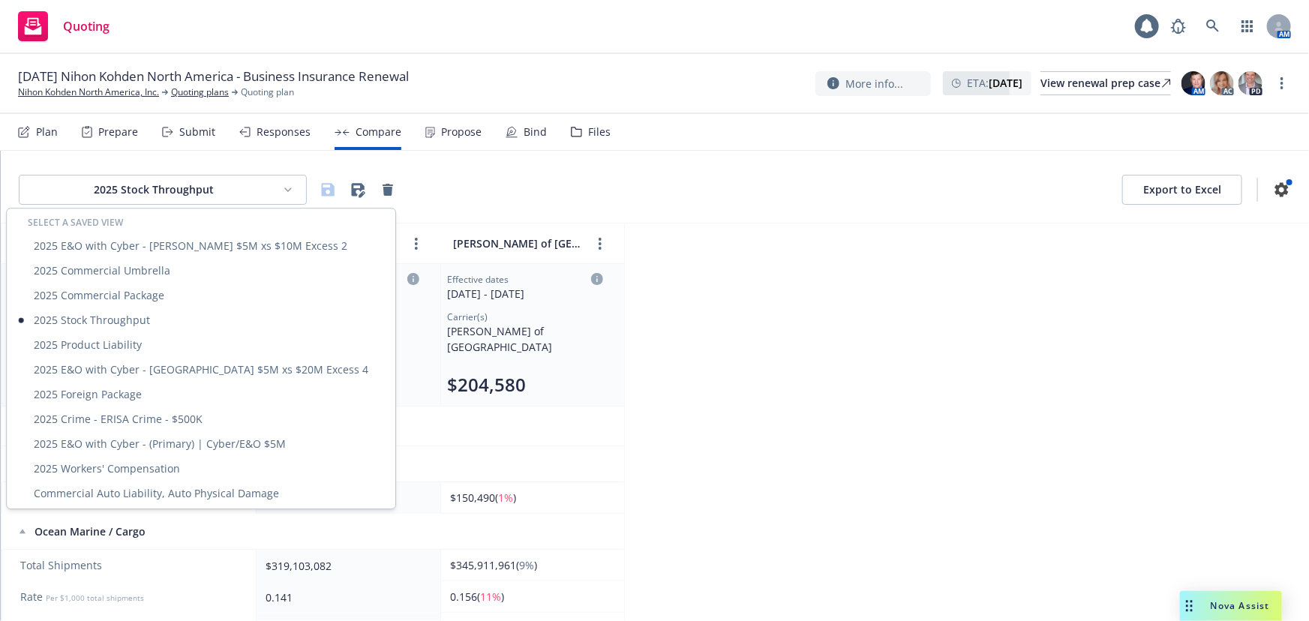
click at [229, 192] on html "Quoting 1 AM 11/01/25 Nihon Kohden North America - Business Insurance Renewal N…" at bounding box center [654, 310] width 1309 height 621
click at [164, 321] on div "2025 Stock Throughput" at bounding box center [201, 320] width 383 height 25
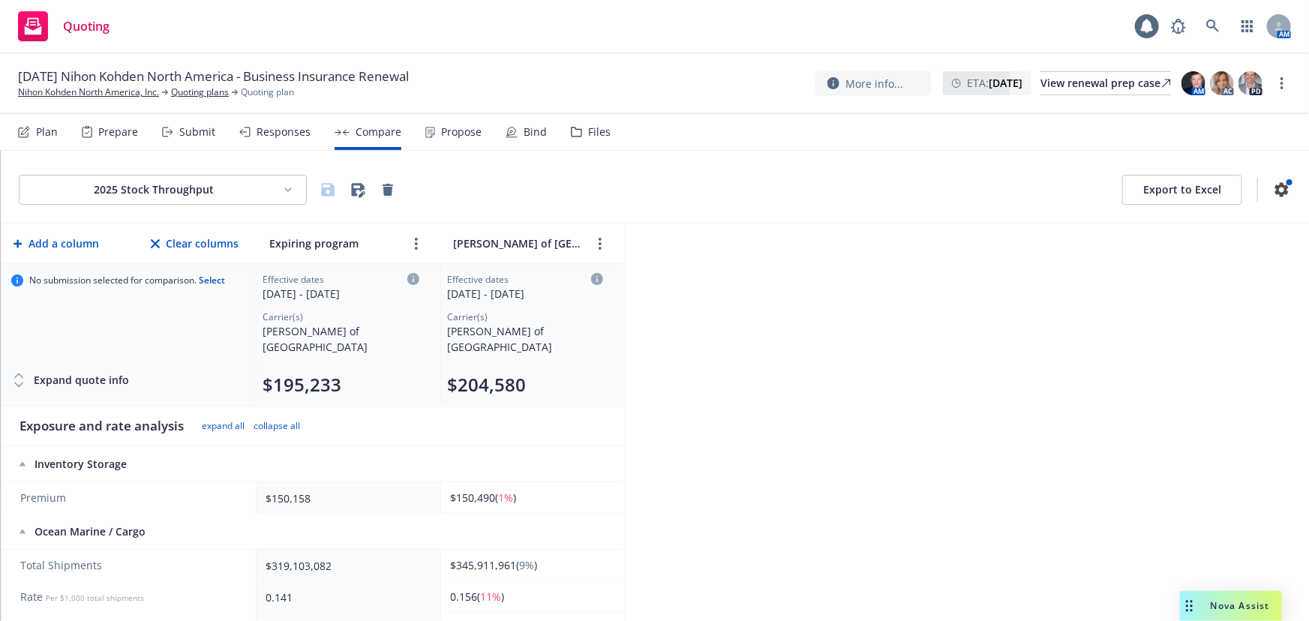
click at [190, 204] on html "Quoting 1 AM 11/01/25 Nihon Kohden North America - Business Insurance Renewal N…" at bounding box center [654, 310] width 1309 height 621
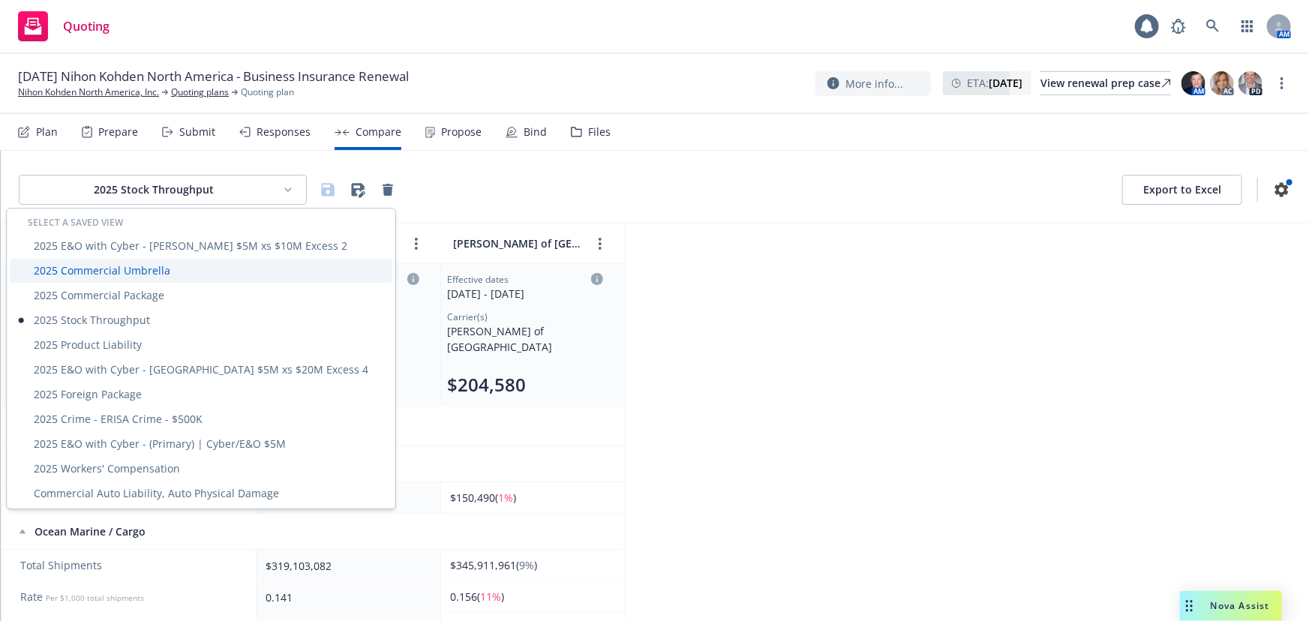
click at [167, 266] on div "2025 Commercial Umbrella" at bounding box center [201, 270] width 383 height 25
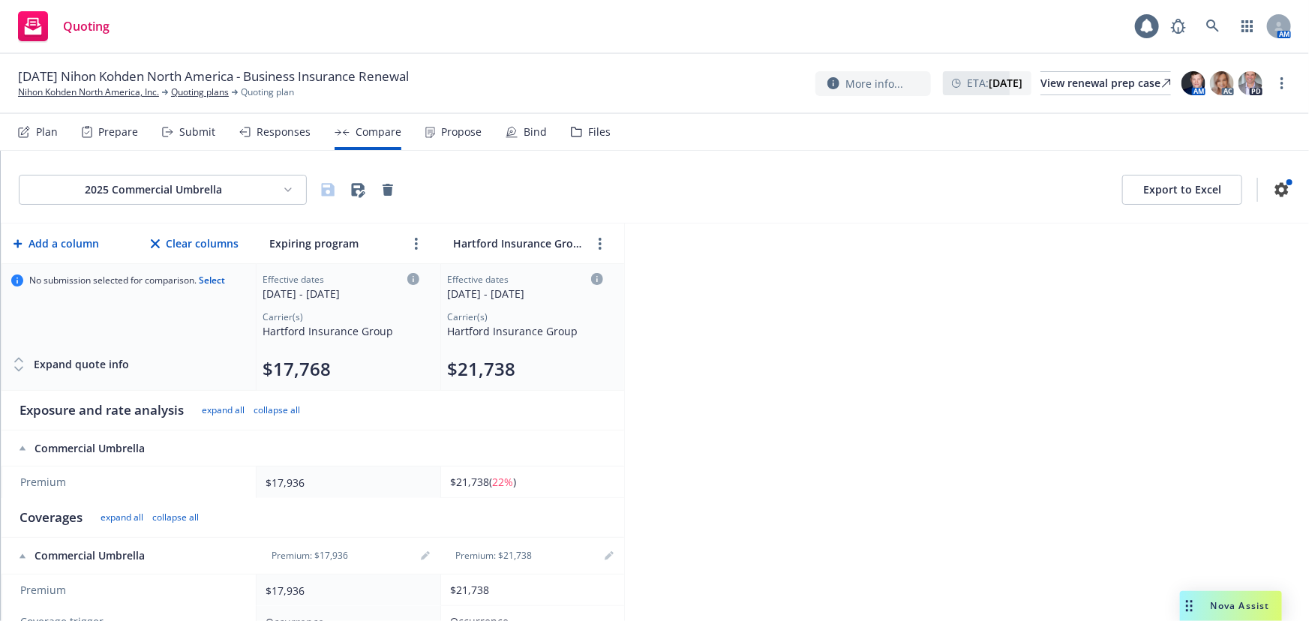
click at [173, 172] on div "2025 Commercial Umbrella Export to Excel" at bounding box center [655, 187] width 1308 height 73
click at [173, 193] on html "Quoting 1 AM 11/01/25 Nihon Kohden North America - Business Insurance Renewal N…" at bounding box center [654, 310] width 1309 height 621
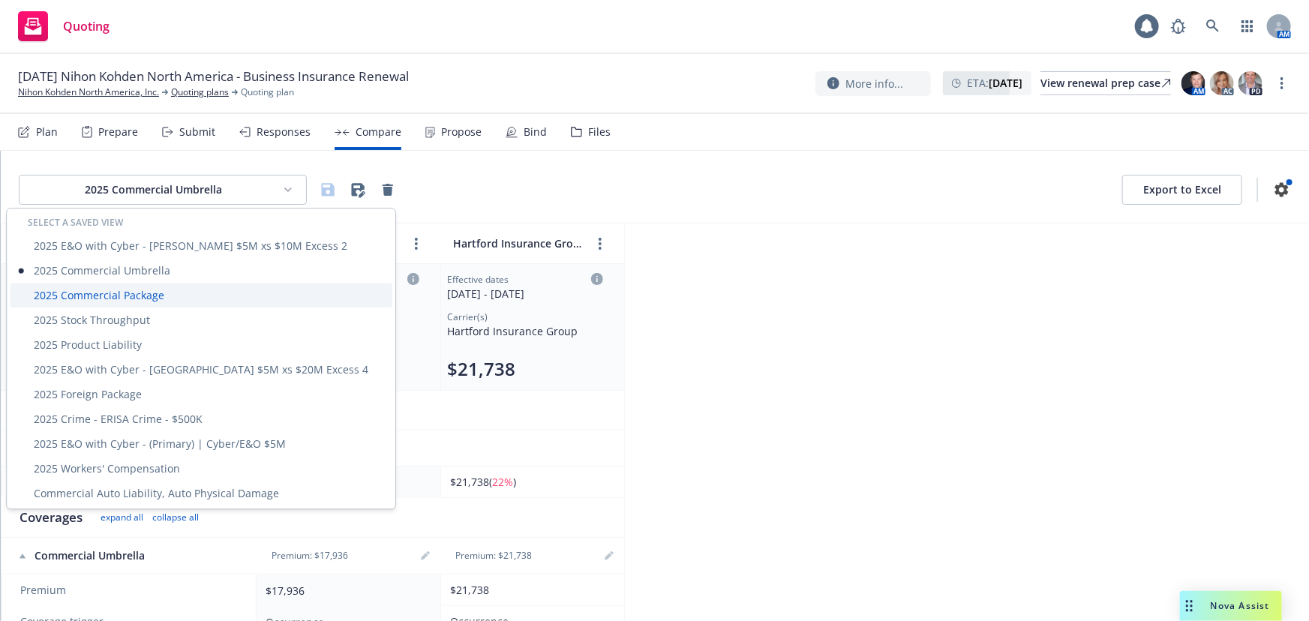
click at [143, 296] on div "2025 Commercial Package" at bounding box center [201, 295] width 383 height 25
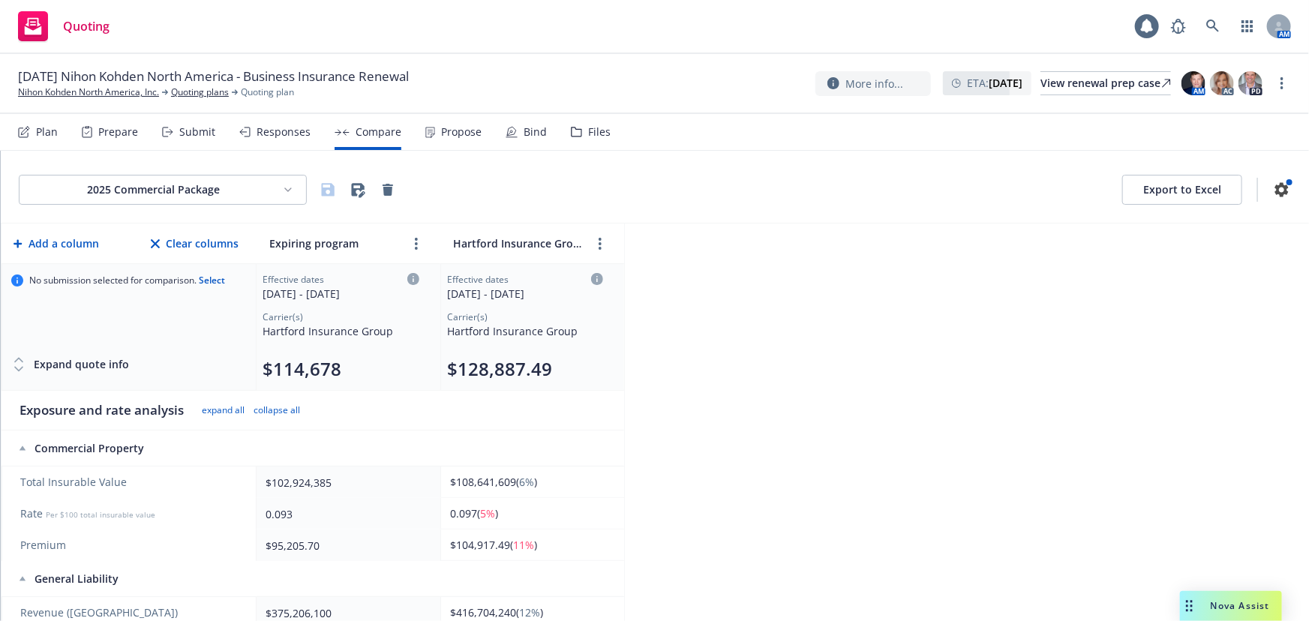
click at [143, 211] on div "2025 Commercial Package Export to Excel" at bounding box center [655, 187] width 1308 height 73
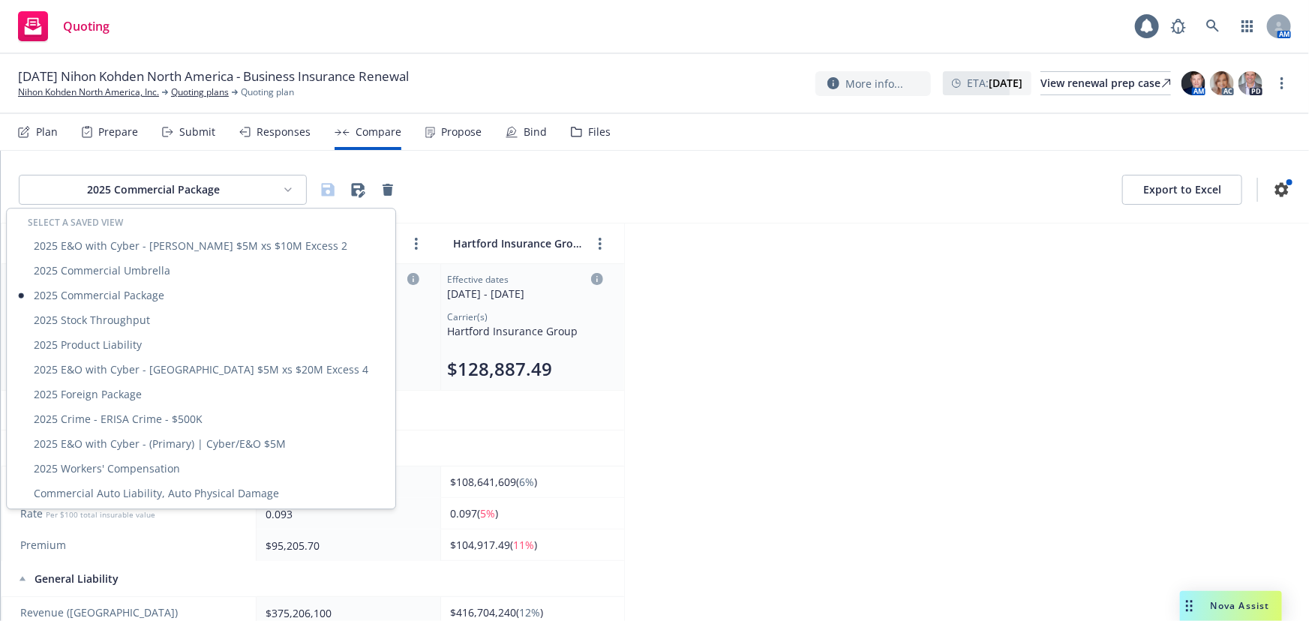
click at [143, 190] on html "Quoting 1 AM 11/01/25 Nihon Kohden North America - Business Insurance Renewal N…" at bounding box center [654, 310] width 1309 height 621
click at [128, 492] on div "Commercial Auto Liability, Auto Physical Damage" at bounding box center [201, 493] width 383 height 25
